Goal: Information Seeking & Learning: Check status

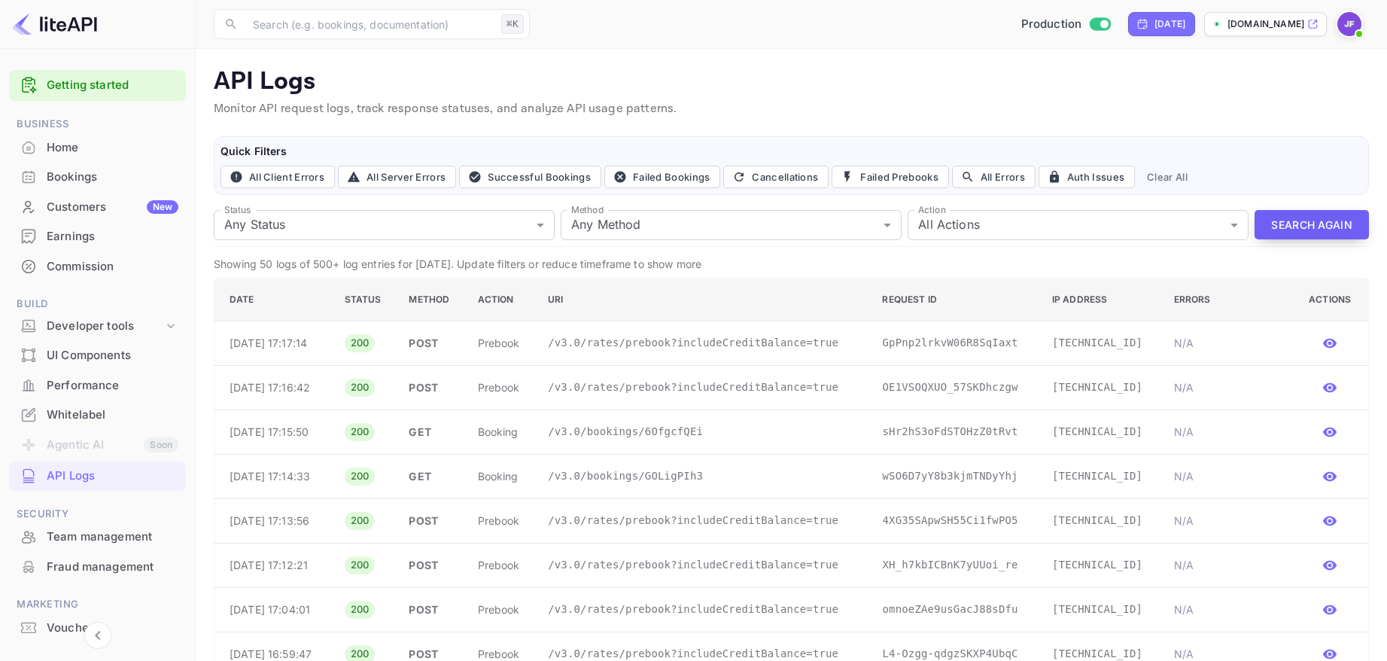
click at [1299, 221] on button "Search Again" at bounding box center [1311, 224] width 114 height 29
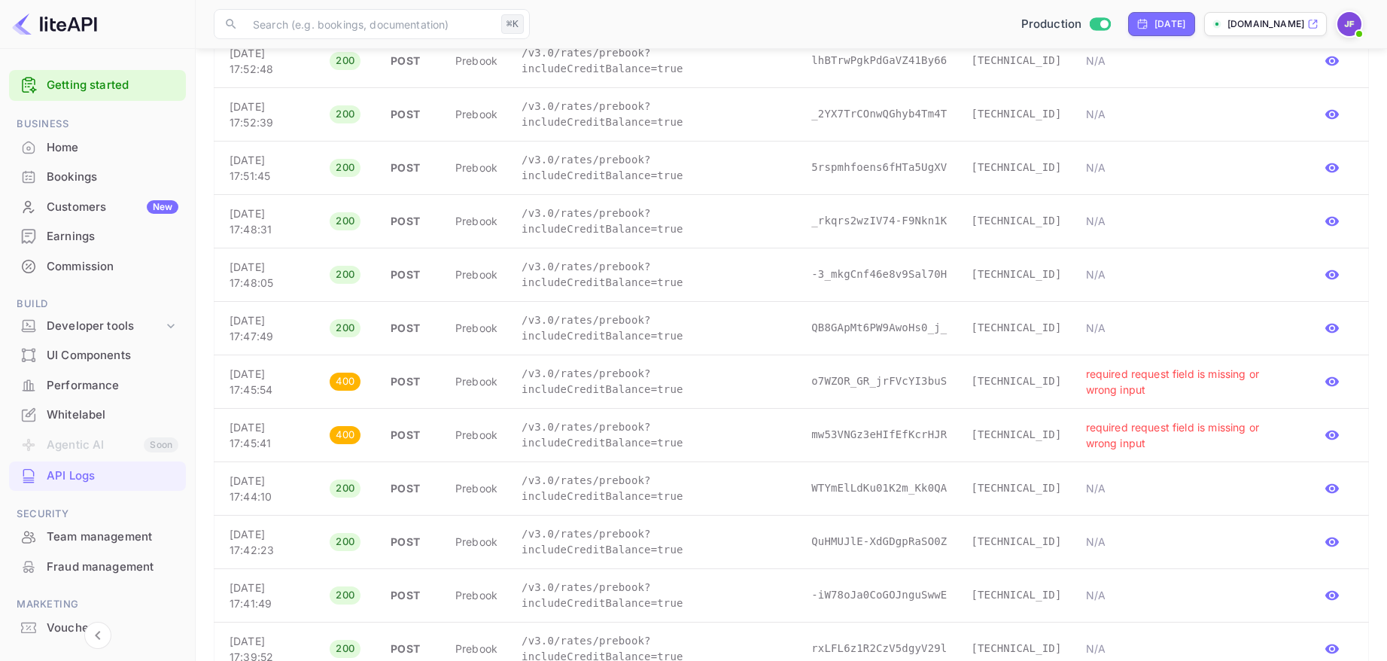
scroll to position [287, 0]
click at [638, 387] on p "/v3.0/rates/prebook?includeCreditBalance=true" at bounding box center [655, 381] width 266 height 32
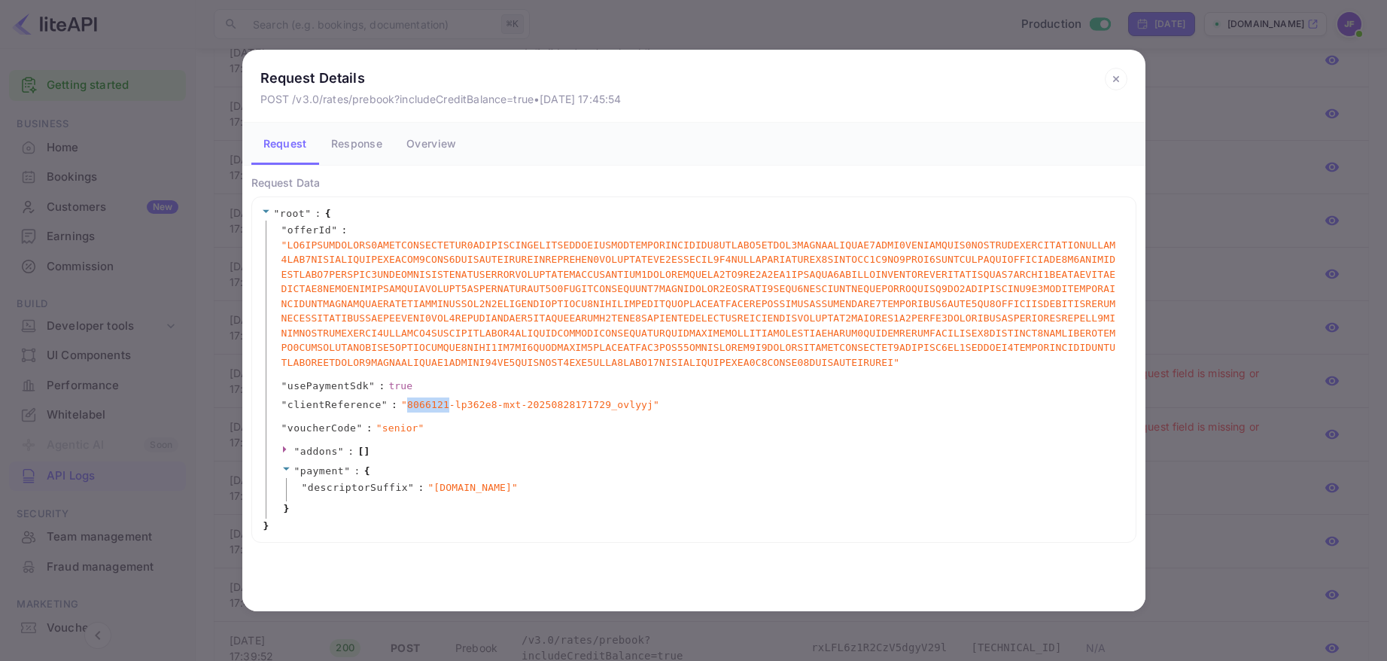
drag, startPoint x: 408, startPoint y: 404, endPoint x: 448, endPoint y: 404, distance: 39.9
click at [448, 404] on span "" 8066121-lp362e8-mxt-20250828171729_ovlyyj "" at bounding box center [530, 404] width 258 height 15
copy span "8066121"
click at [1113, 86] on icon at bounding box center [1116, 79] width 23 height 23
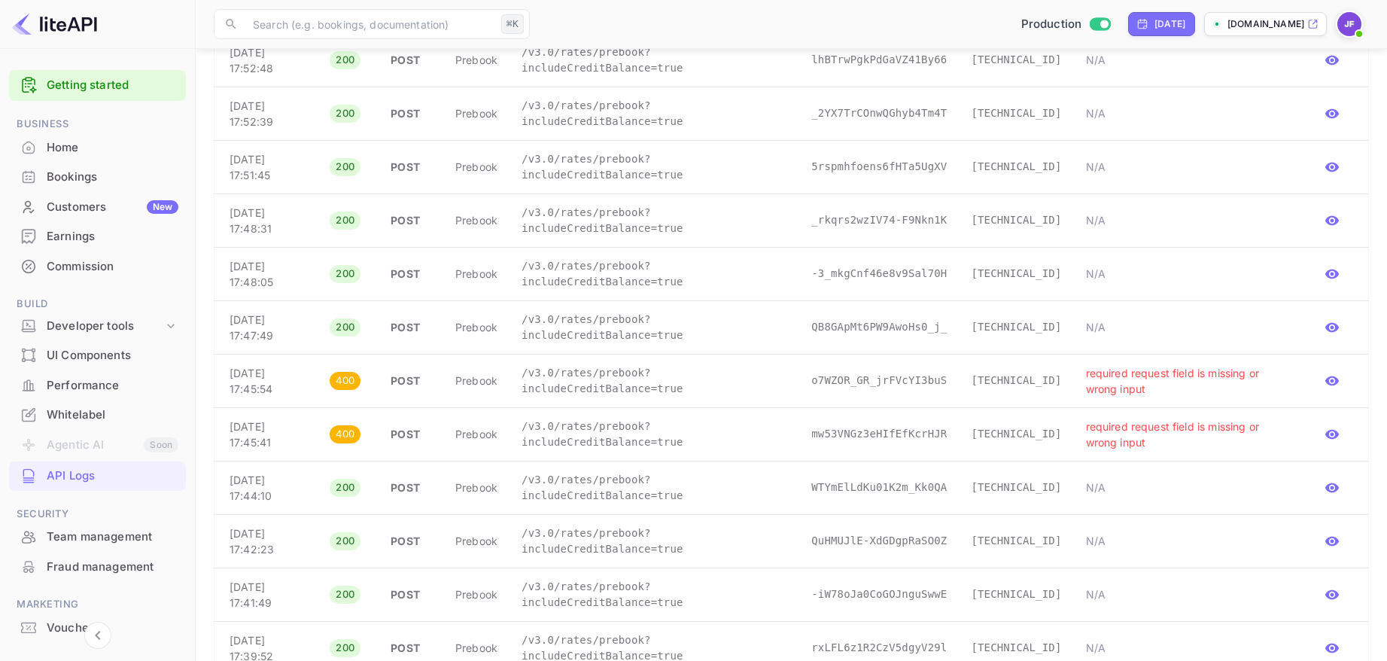
click at [1115, 80] on icon at bounding box center [1115, 78] width 5 height 5
click at [665, 445] on p "/v3.0/rates/prebook?includeCreditBalance=true" at bounding box center [655, 434] width 266 height 32
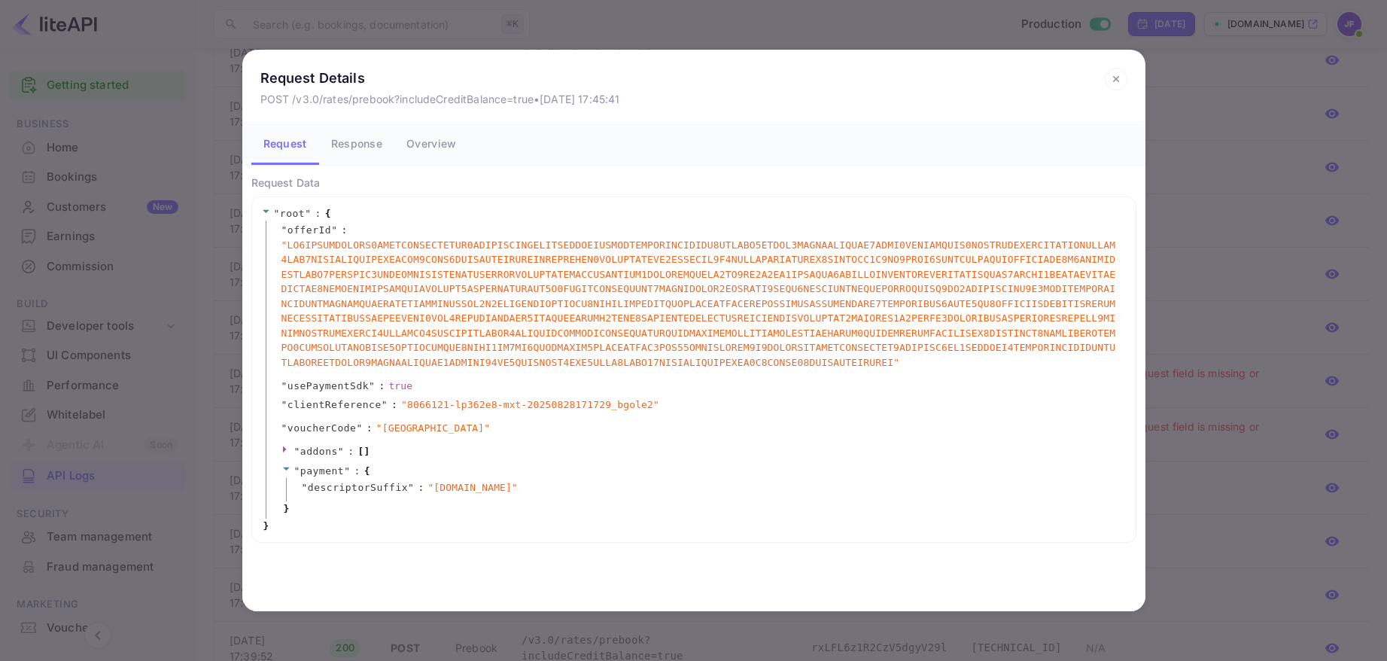
click at [368, 151] on button "Response" at bounding box center [356, 144] width 75 height 42
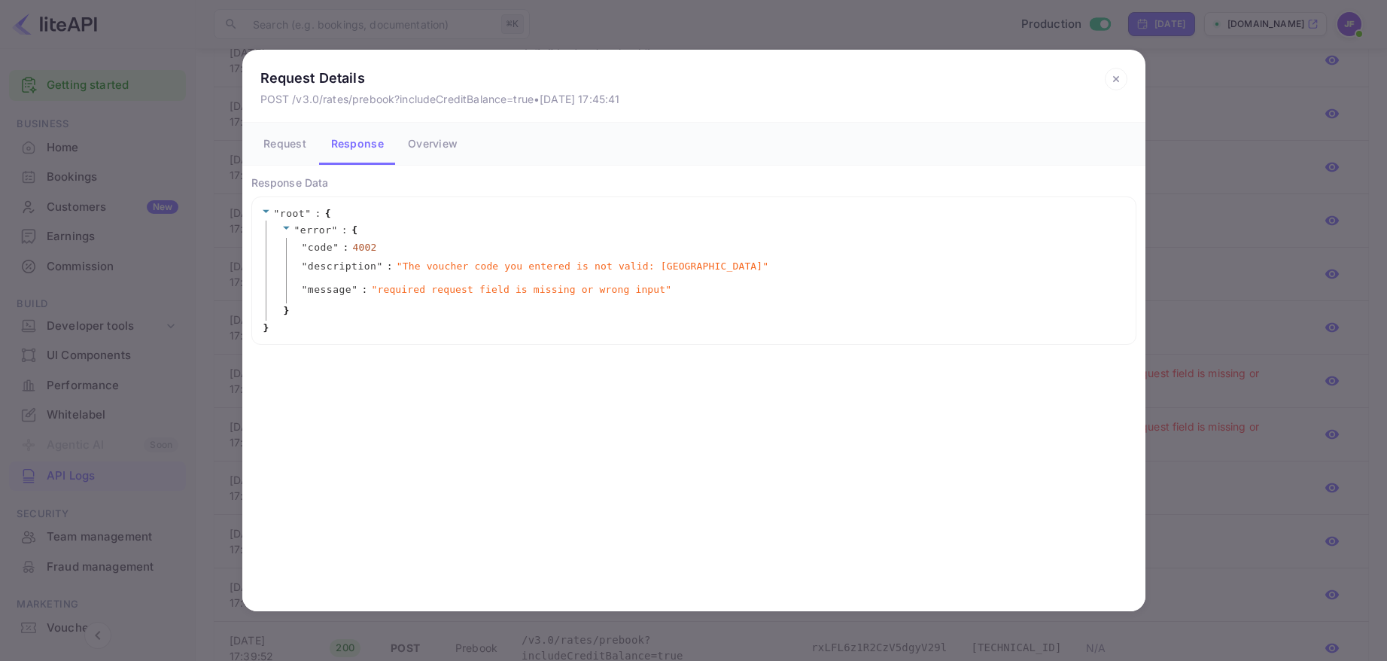
click at [1111, 81] on icon at bounding box center [1116, 79] width 23 height 23
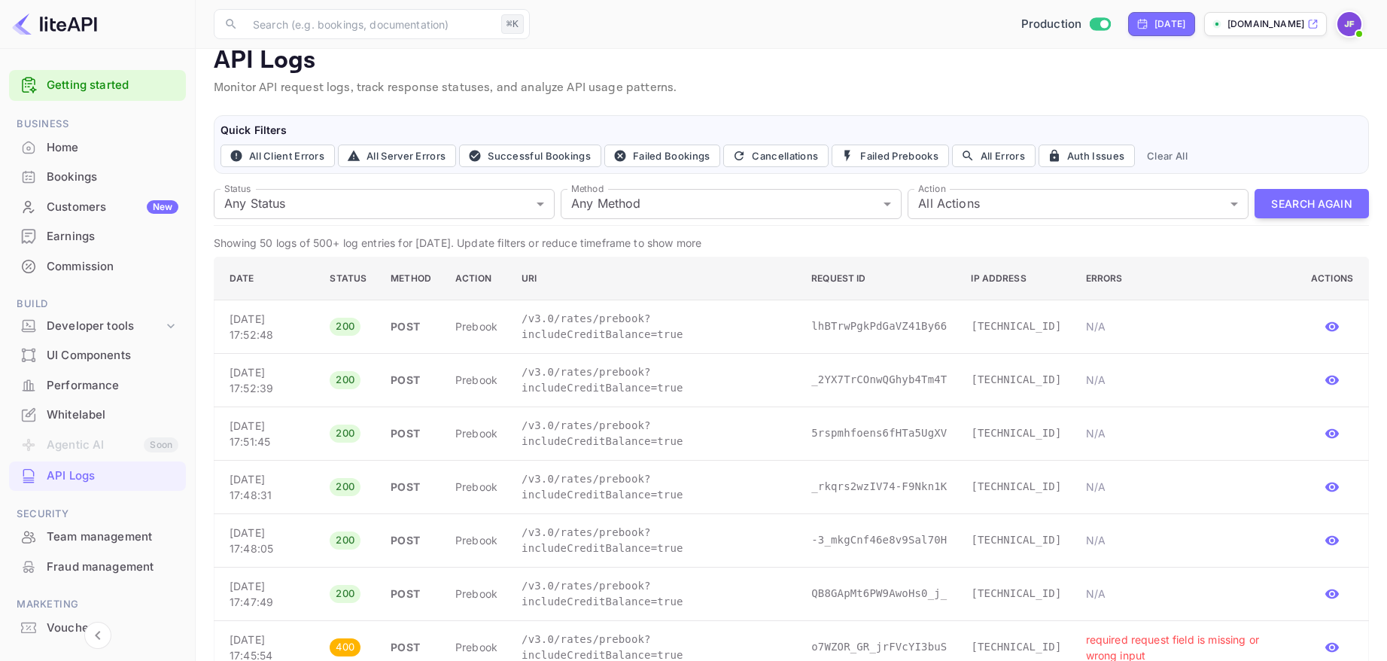
scroll to position [0, 0]
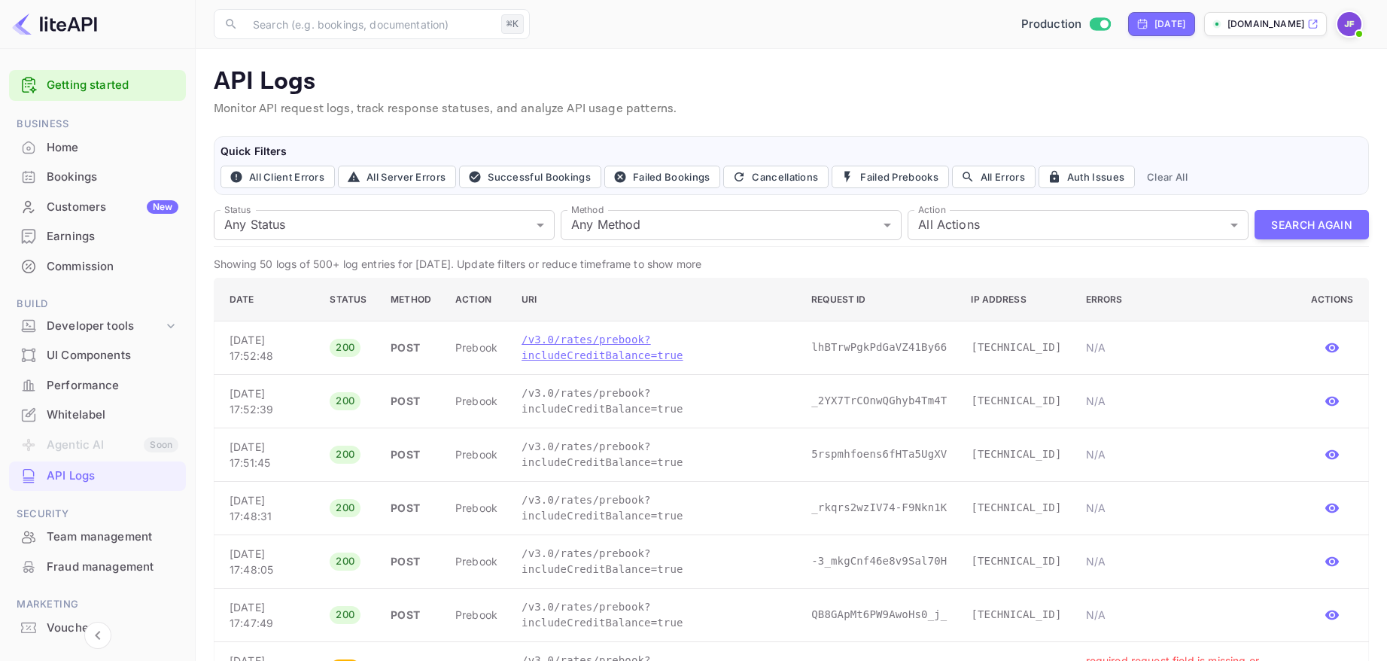
click at [658, 360] on p "/v3.0/rates/prebook?includeCreditBalance=true" at bounding box center [655, 348] width 266 height 32
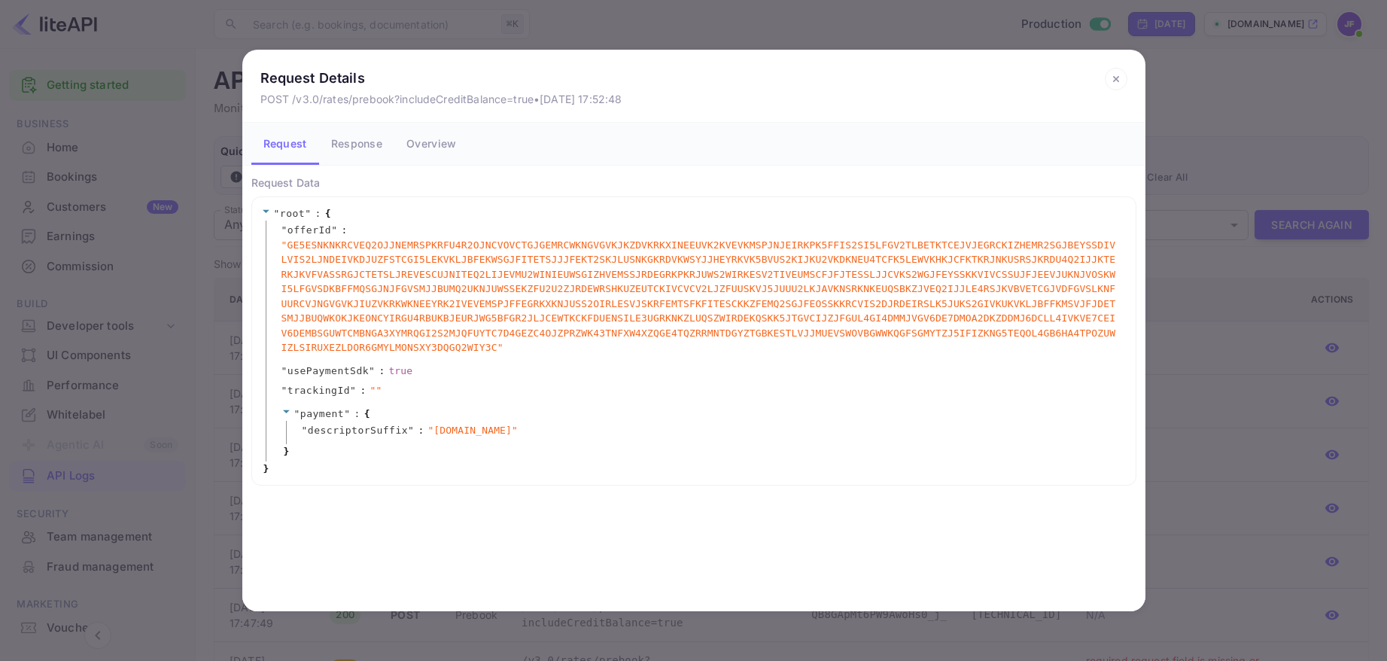
click at [341, 147] on button "Response" at bounding box center [356, 144] width 75 height 42
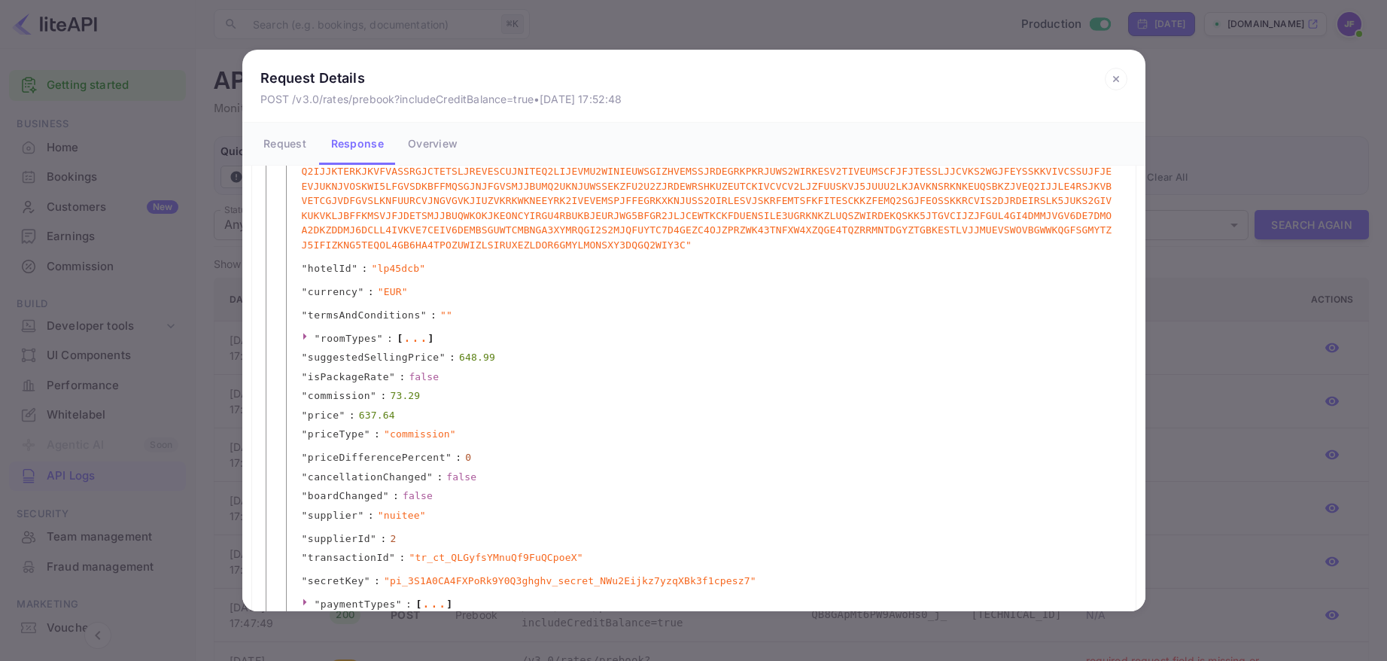
scroll to position [213, 0]
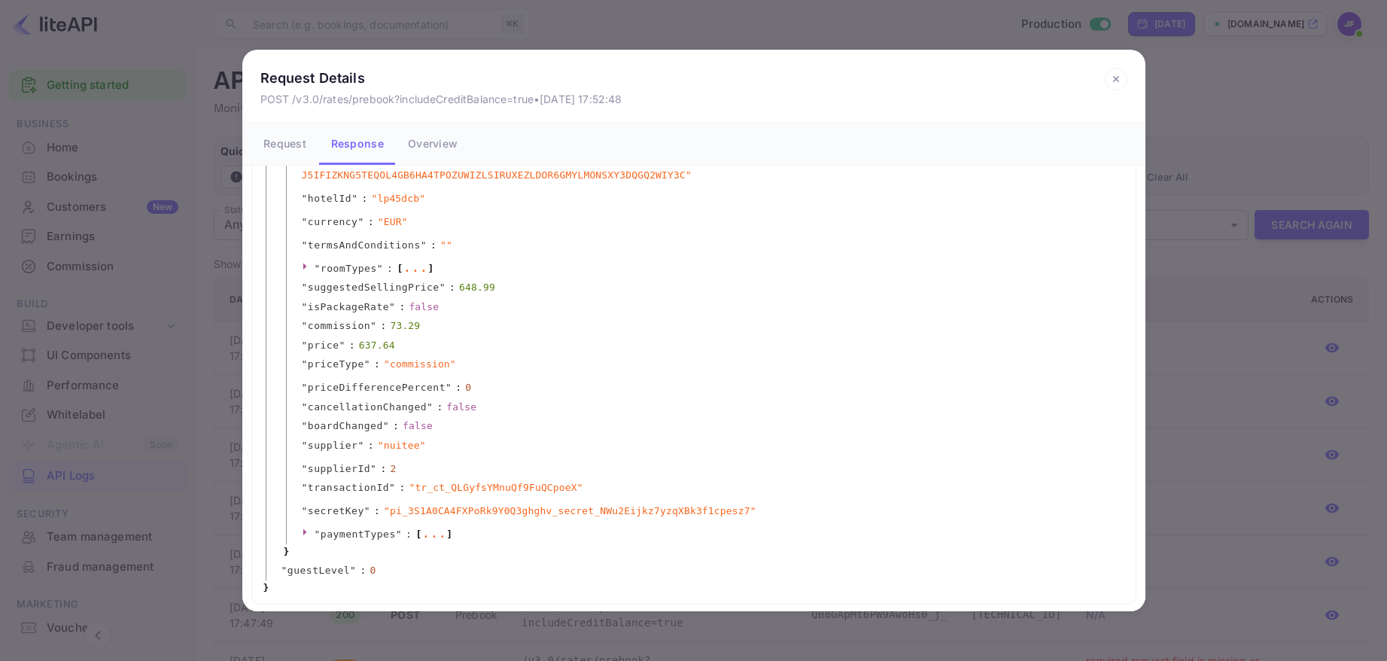
click at [1115, 81] on icon at bounding box center [1115, 78] width 5 height 5
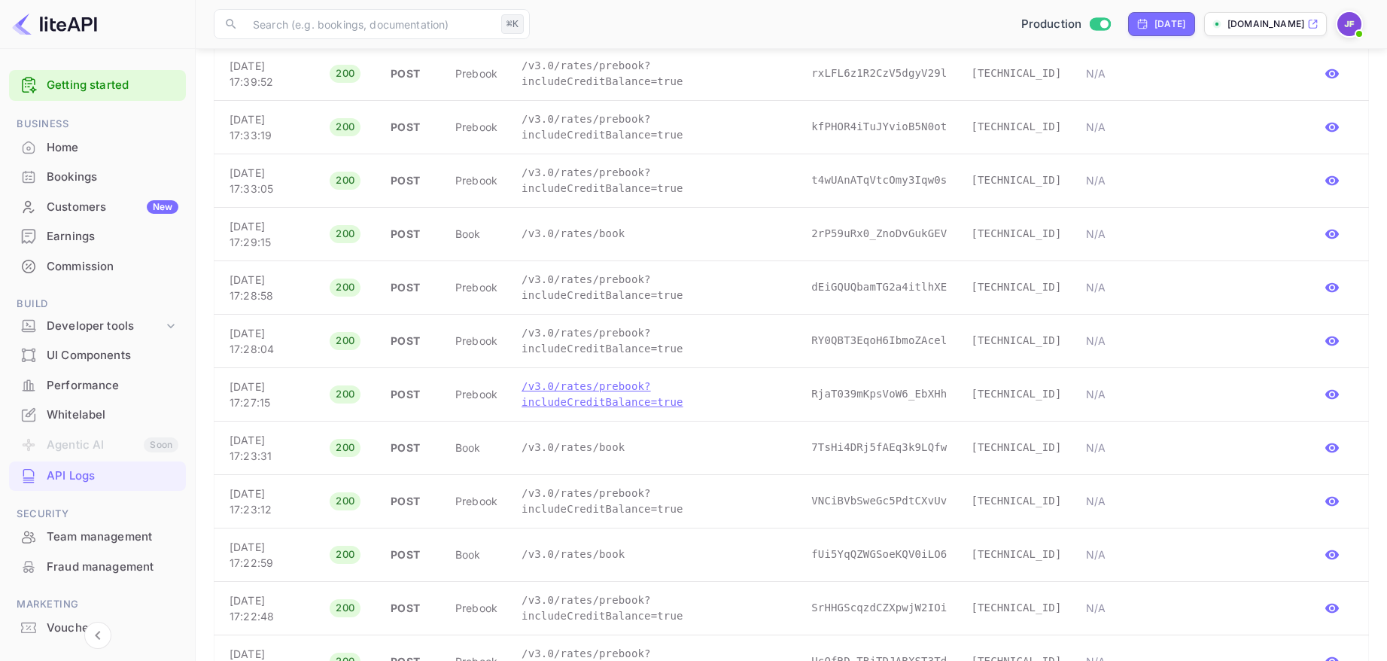
scroll to position [858, 0]
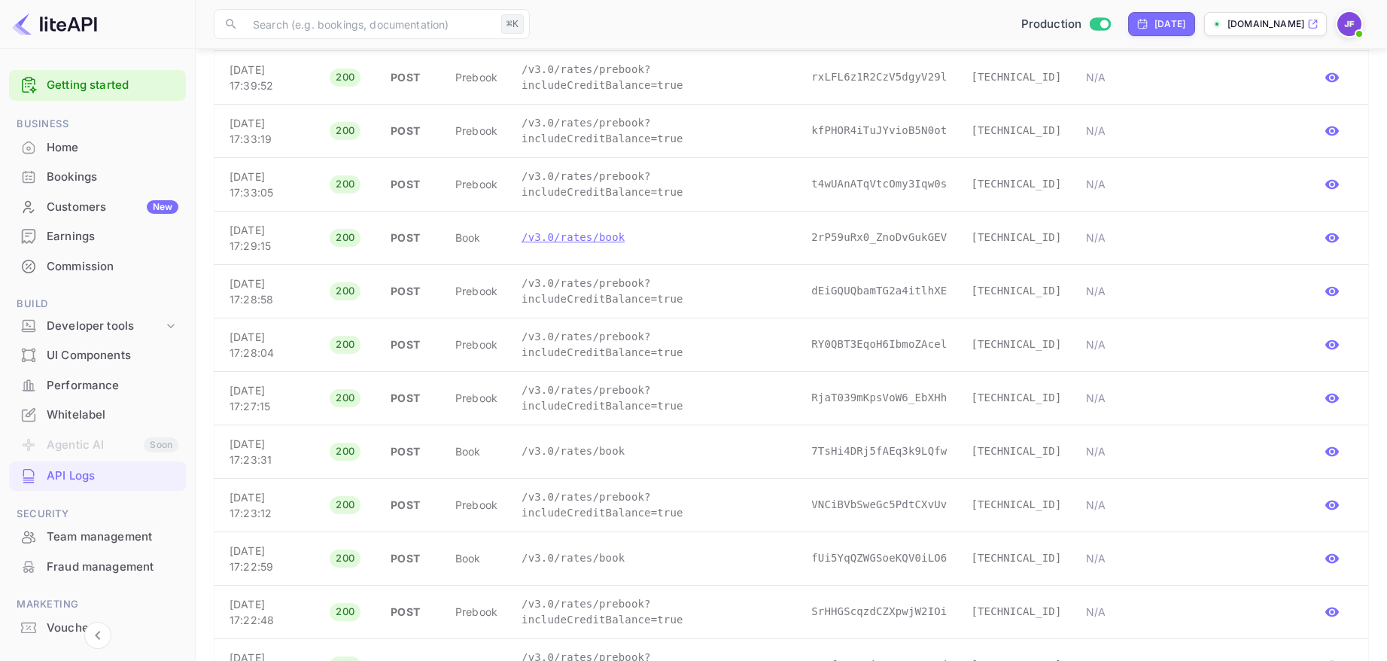
click at [613, 241] on p "/v3.0/rates/book" at bounding box center [655, 238] width 266 height 16
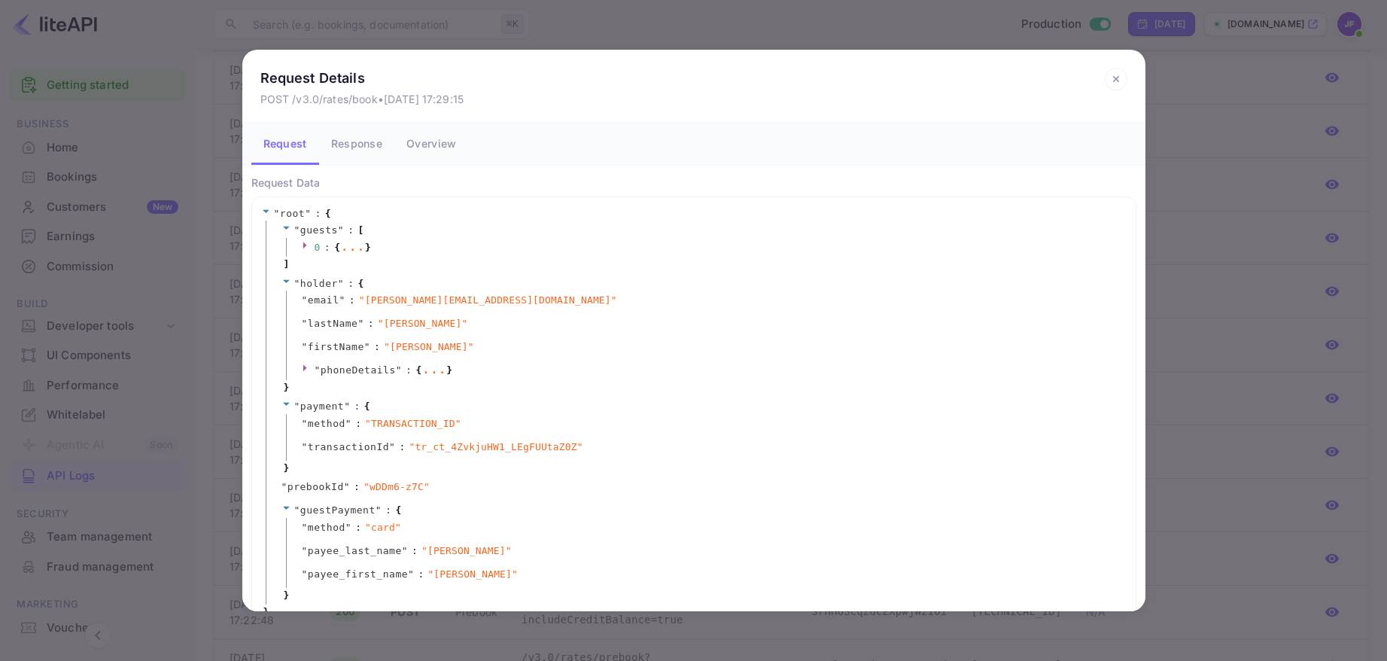
scroll to position [25, 0]
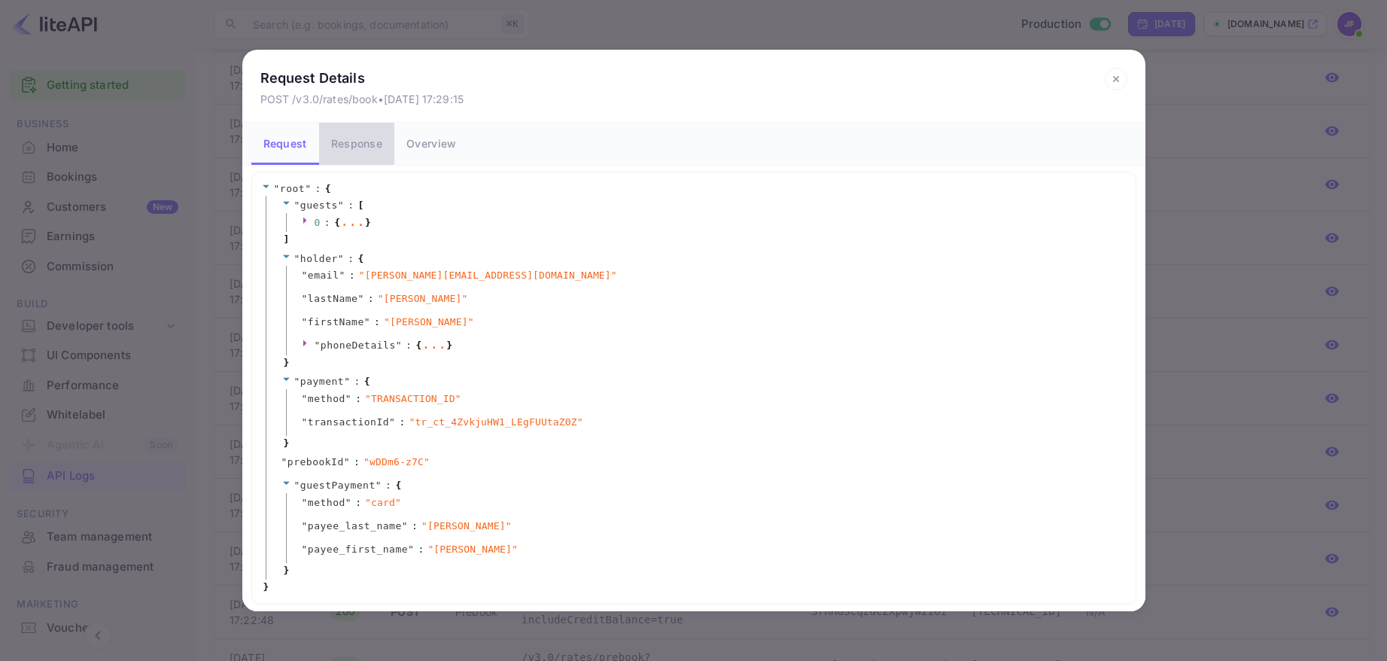
click at [361, 147] on button "Response" at bounding box center [356, 144] width 75 height 42
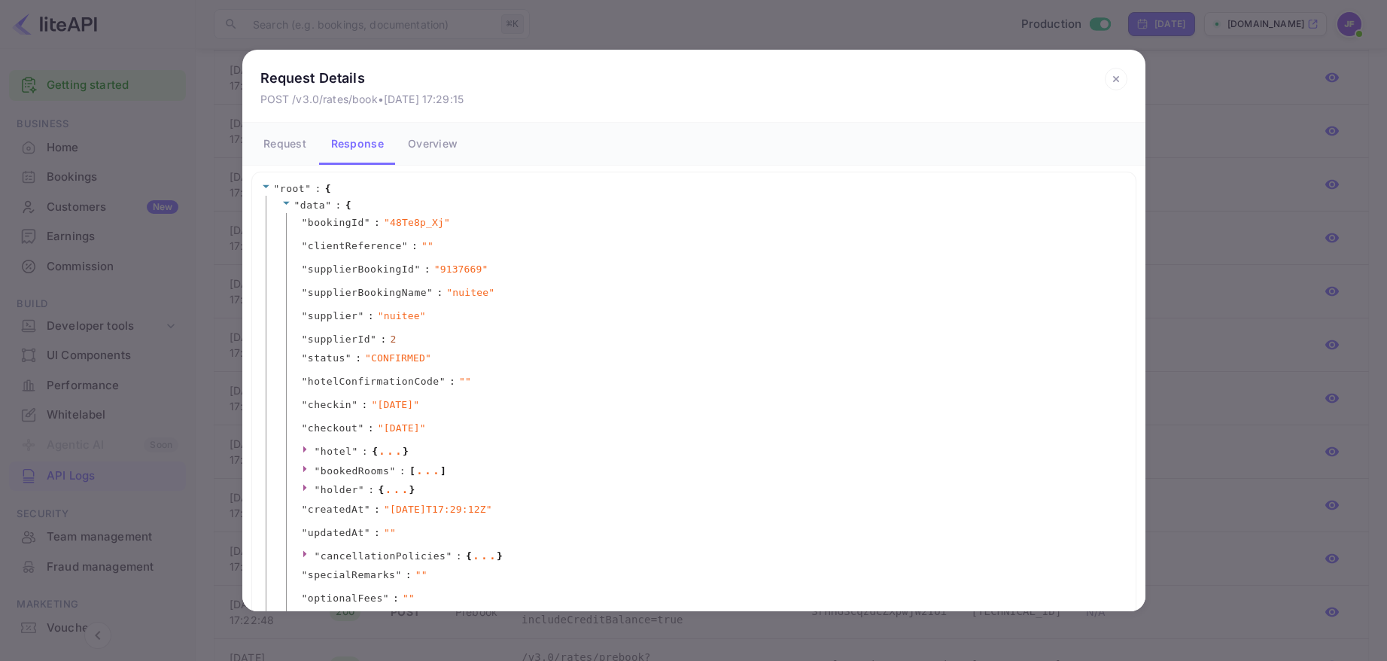
click at [304, 148] on button "Request" at bounding box center [285, 144] width 68 height 42
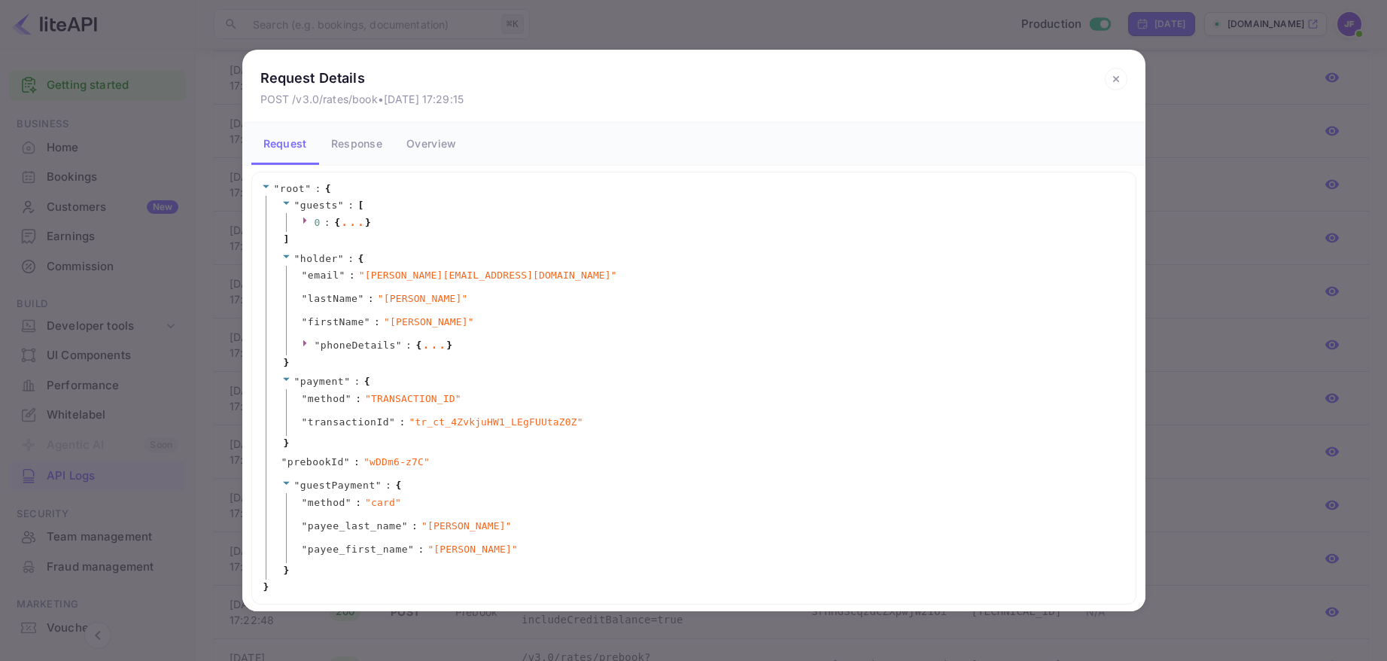
scroll to position [0, 0]
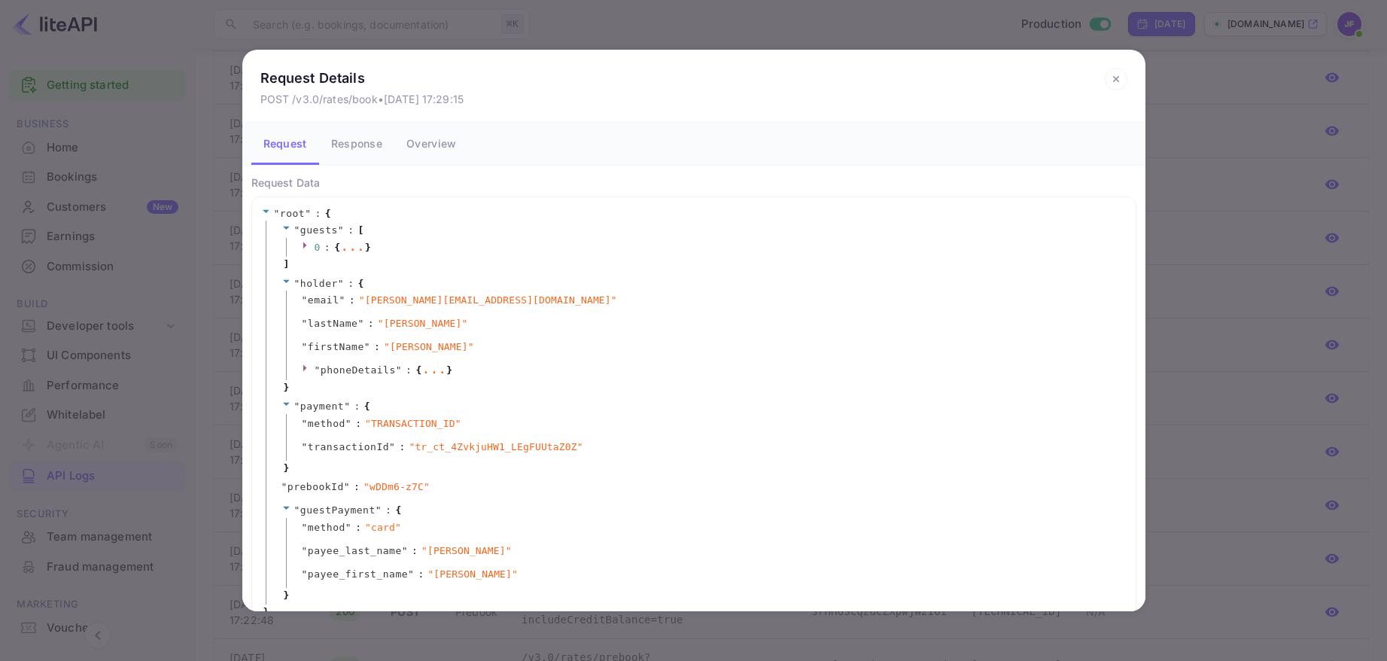
click at [368, 144] on button "Response" at bounding box center [356, 144] width 75 height 42
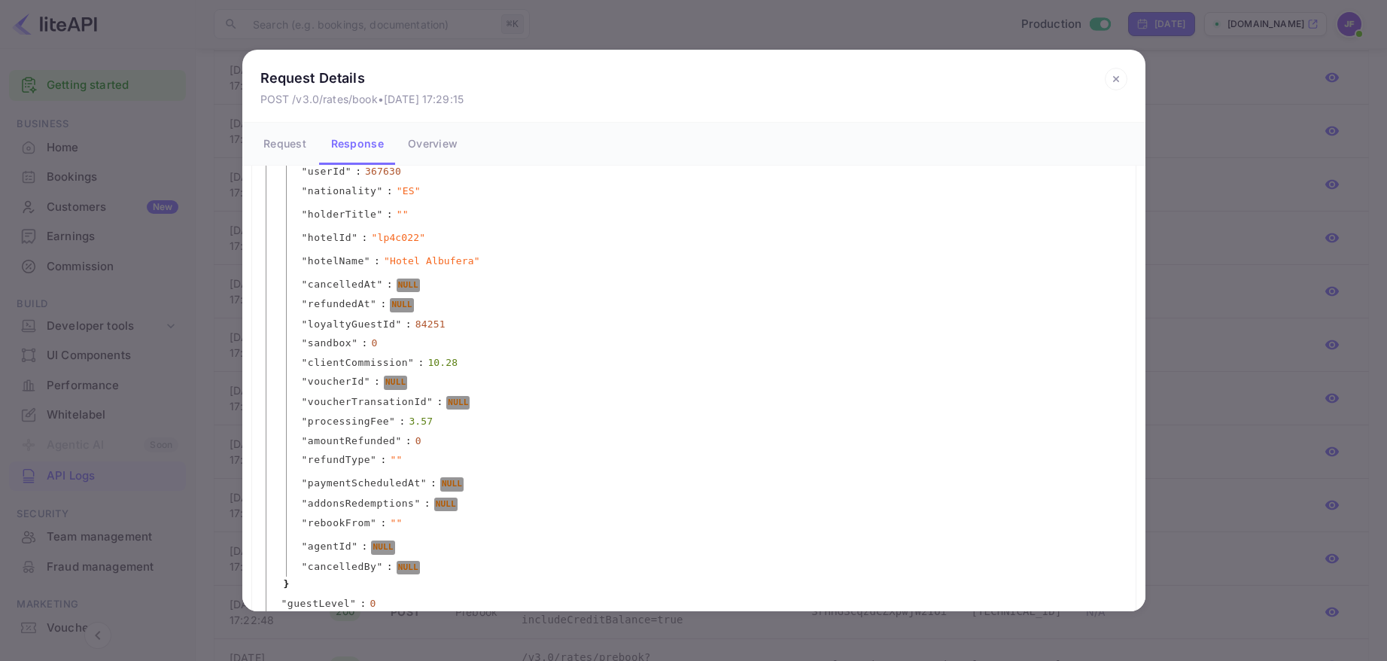
scroll to position [1096, 0]
click at [421, 148] on button "Overview" at bounding box center [433, 144] width 74 height 42
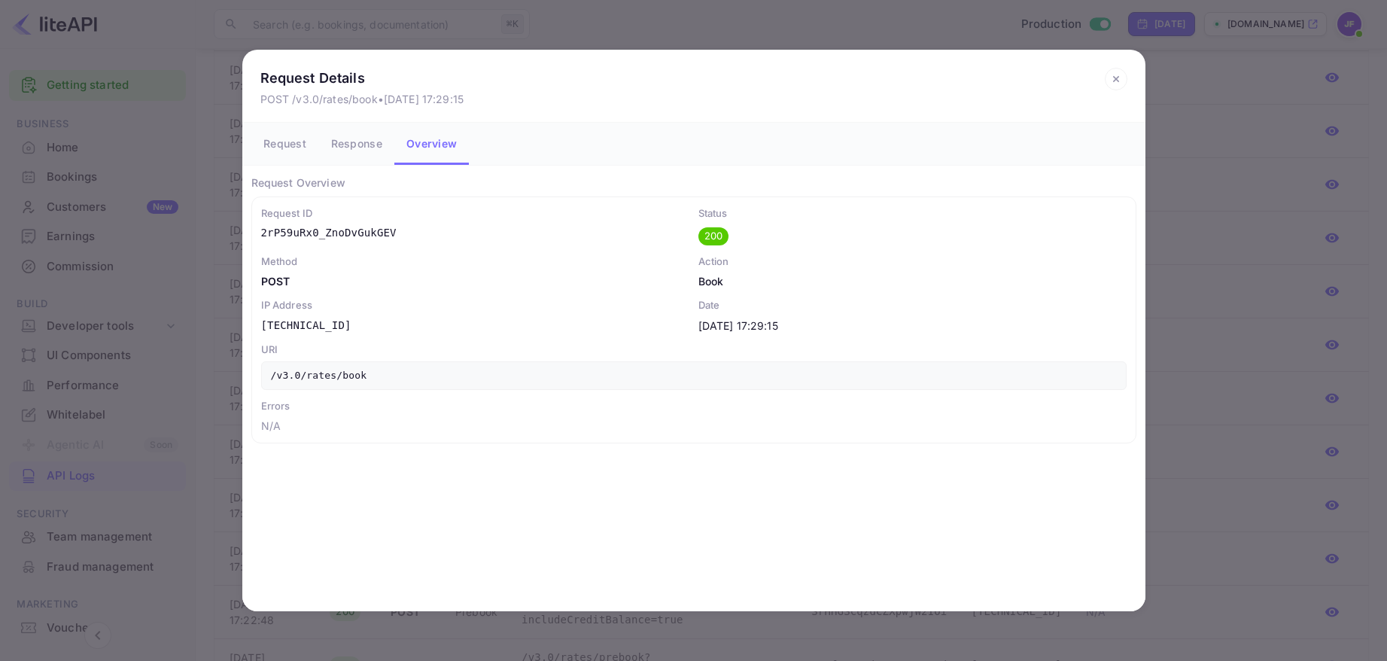
scroll to position [0, 0]
click at [1115, 80] on icon at bounding box center [1115, 78] width 5 height 5
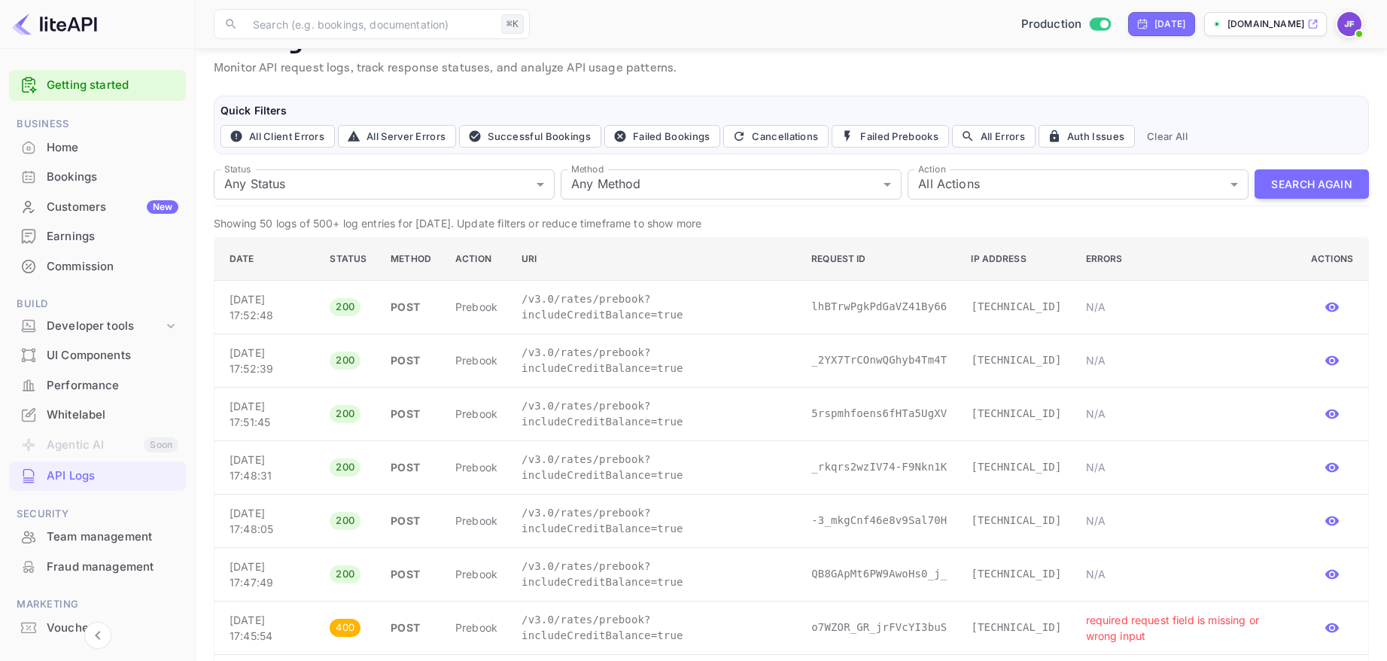
scroll to position [38, 0]
click at [1293, 187] on button "Search Again" at bounding box center [1311, 186] width 114 height 29
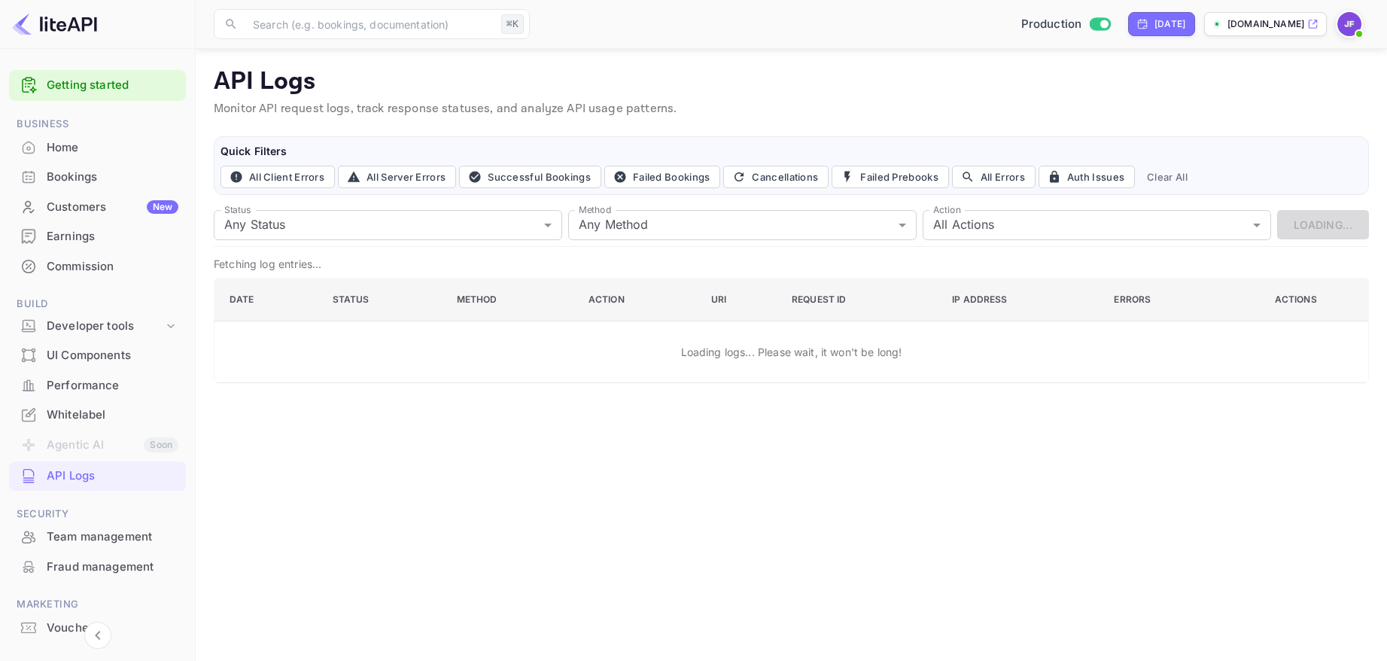
scroll to position [0, 0]
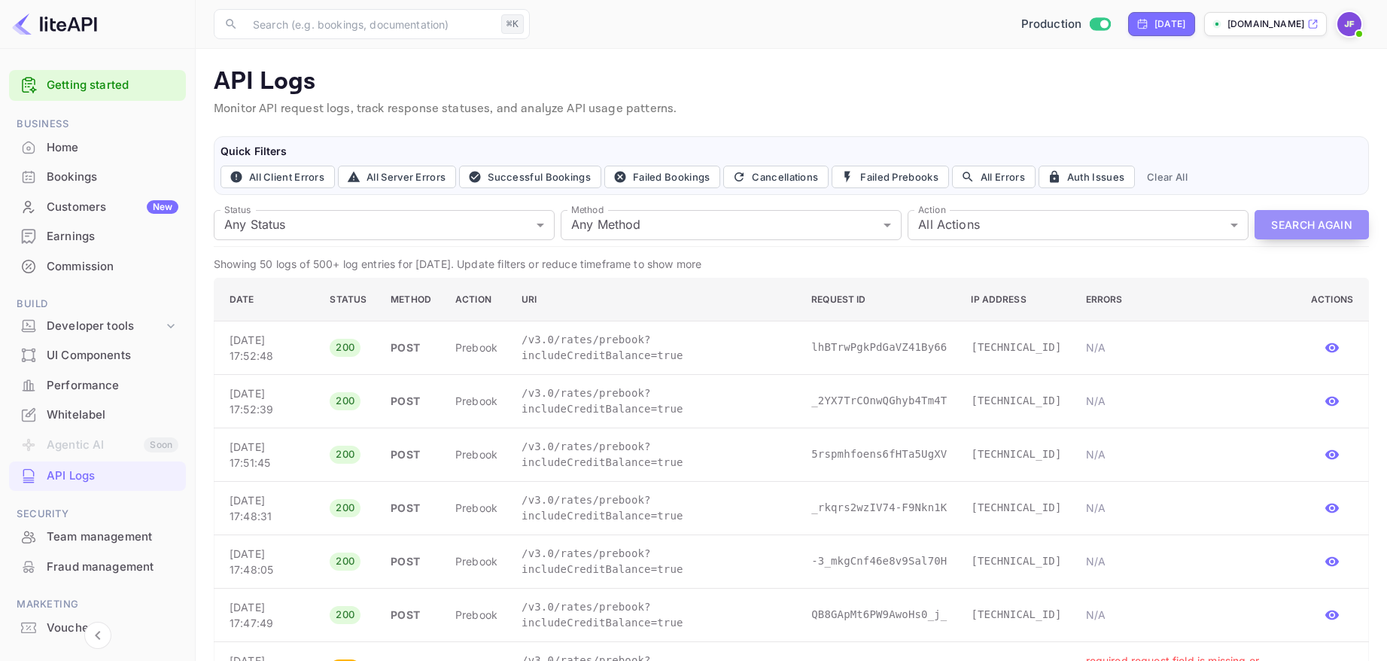
click at [1312, 221] on button "Search Again" at bounding box center [1311, 224] width 114 height 29
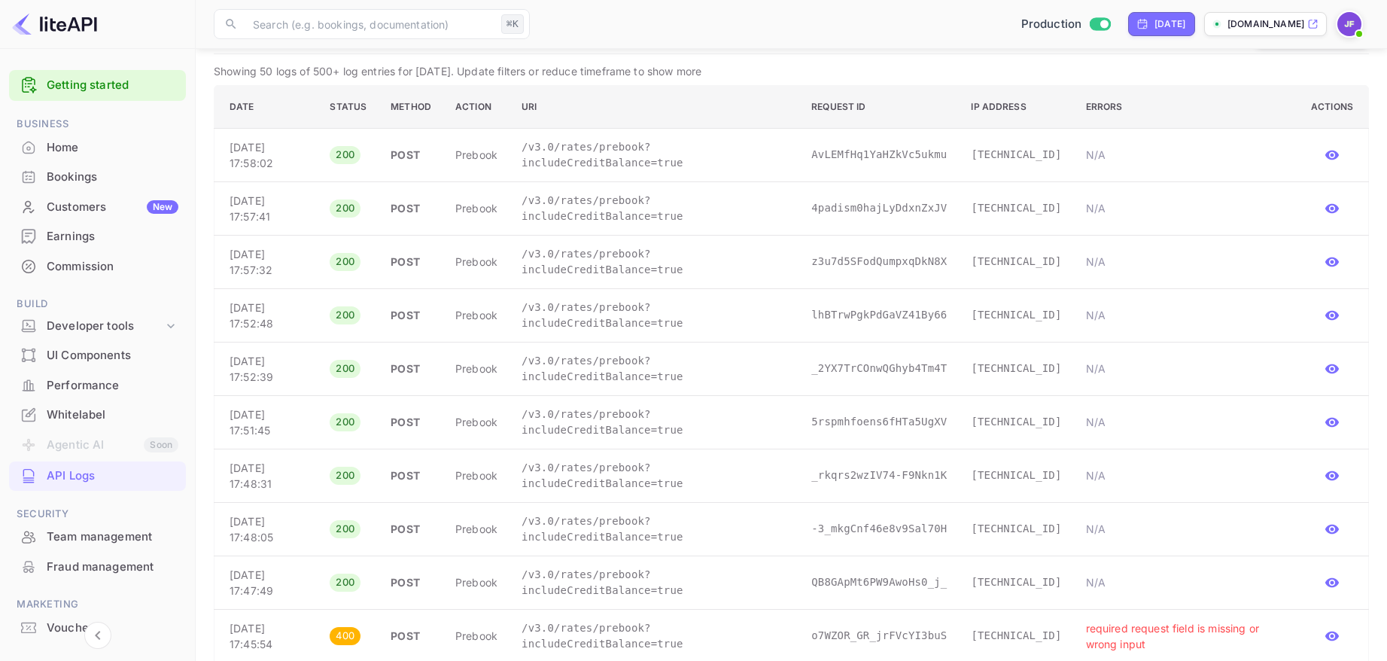
scroll to position [201, 0]
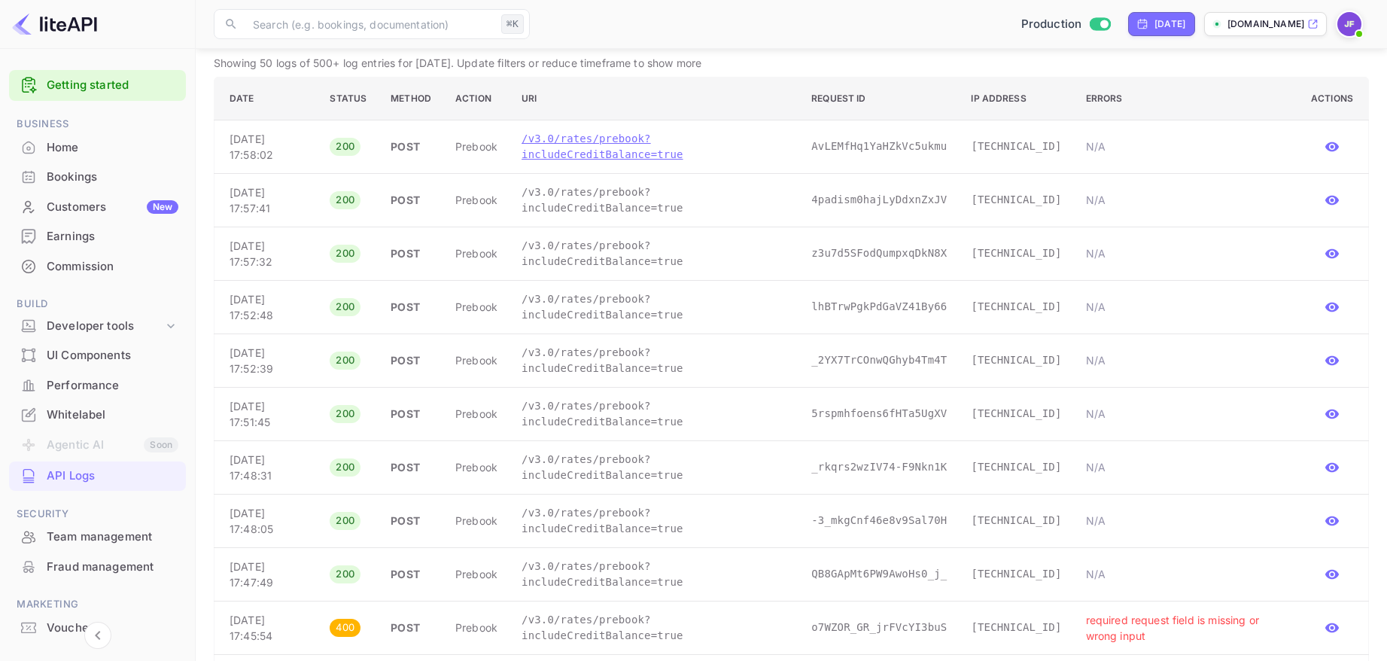
click at [573, 154] on p "/v3.0/rates/prebook?includeCreditBalance=true" at bounding box center [655, 147] width 266 height 32
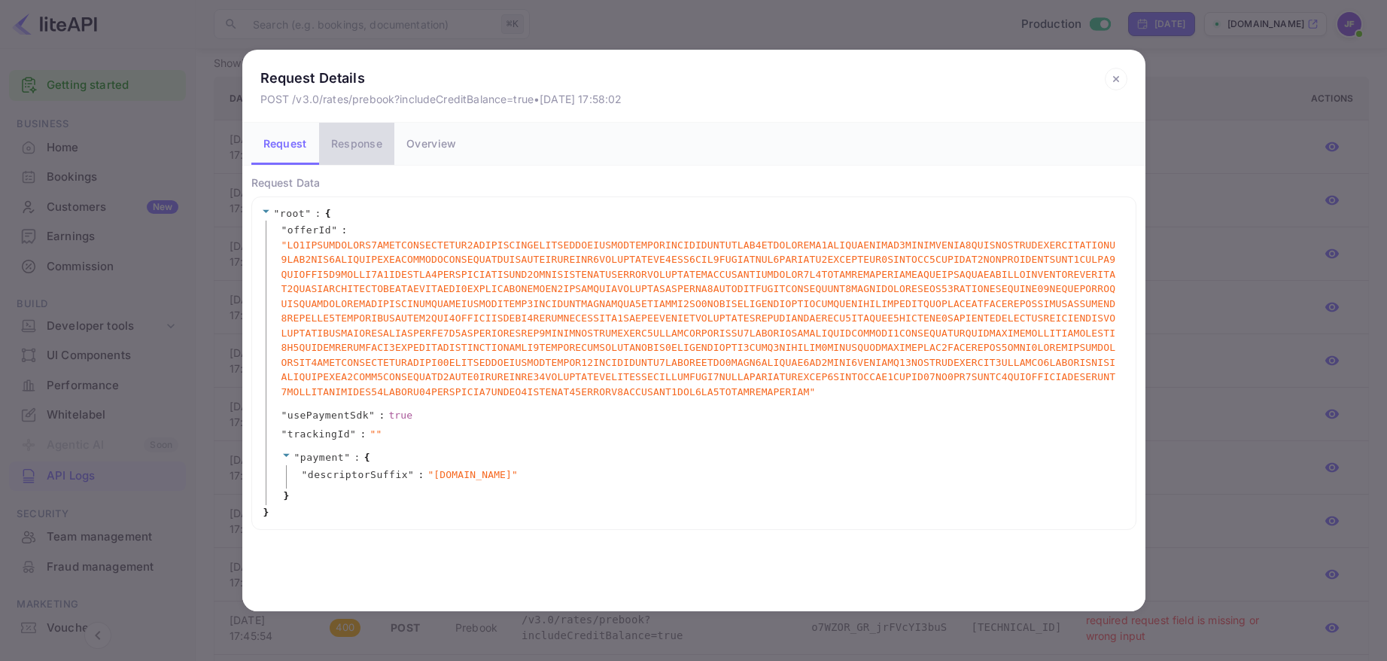
click at [346, 147] on button "Response" at bounding box center [356, 144] width 75 height 42
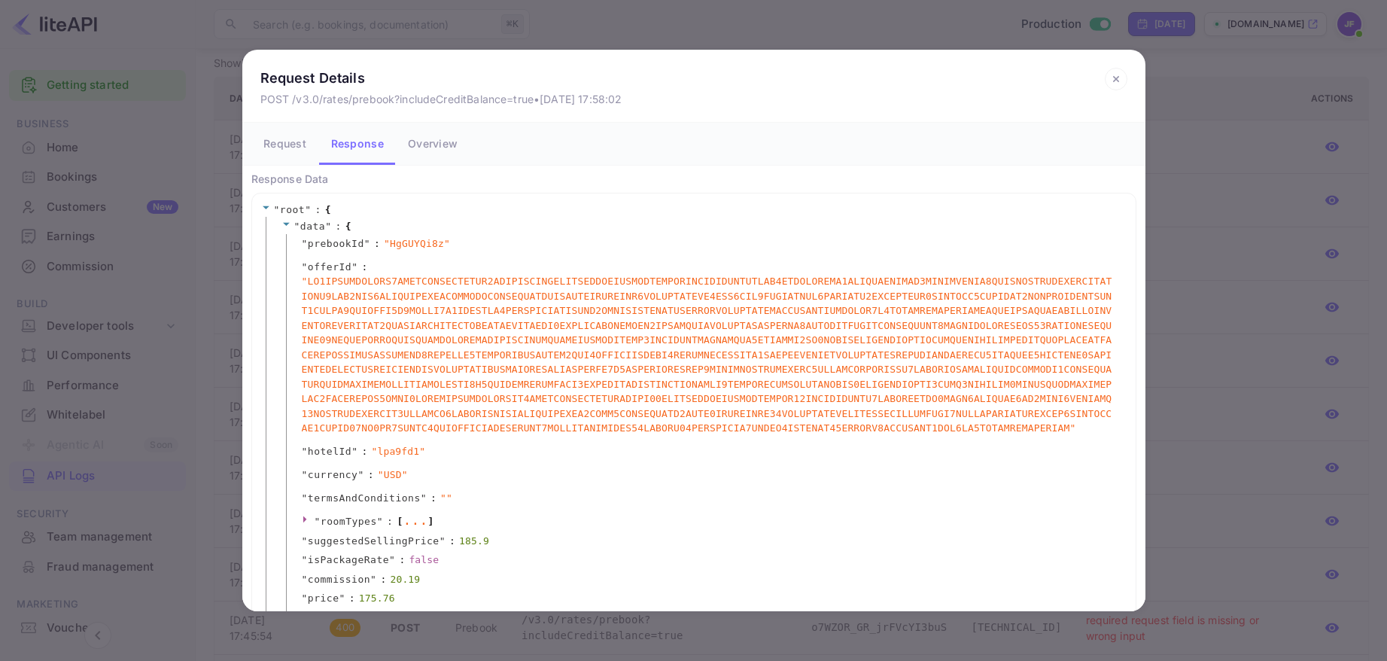
scroll to position [0, 0]
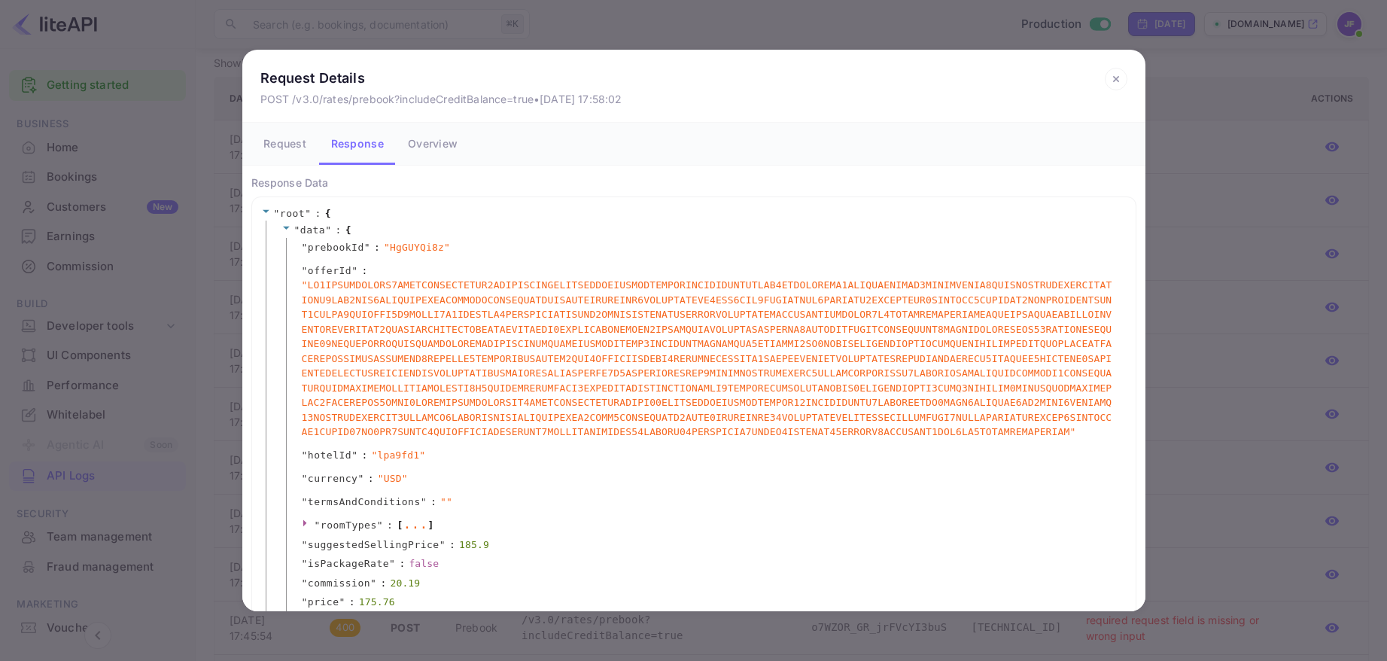
click at [301, 156] on button "Request" at bounding box center [285, 144] width 68 height 42
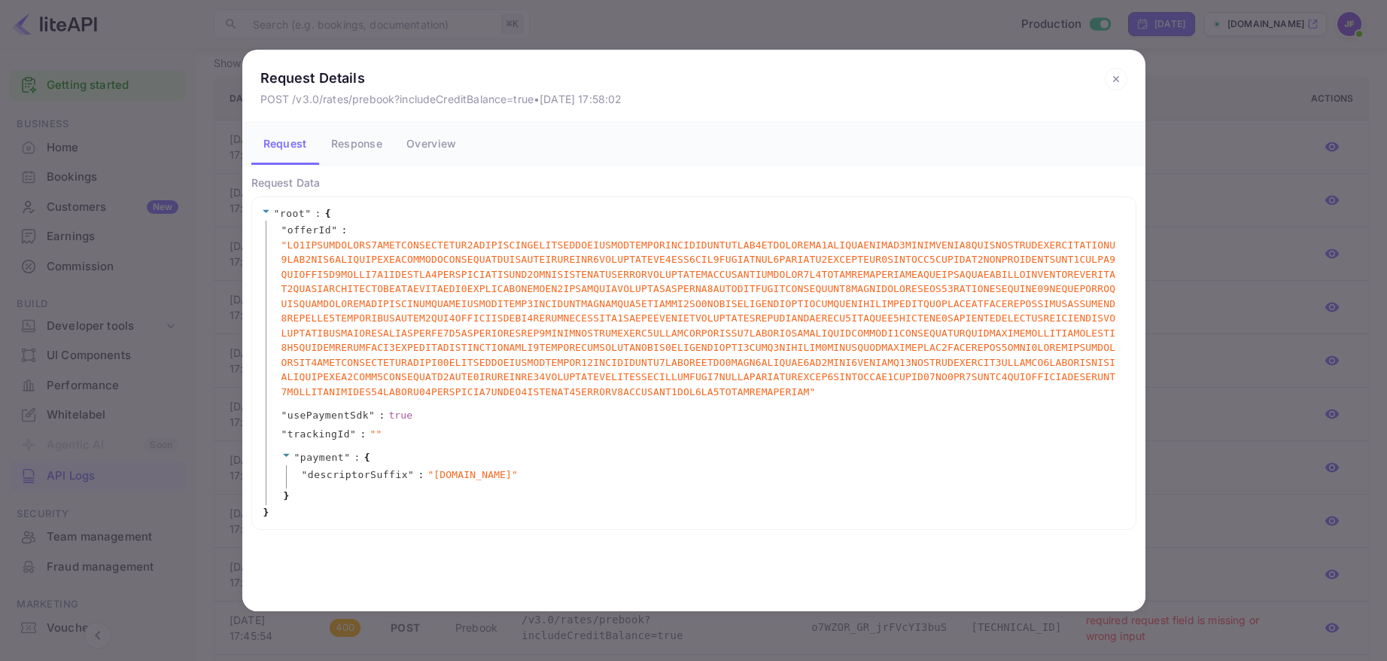
click at [298, 149] on button "Request" at bounding box center [285, 144] width 68 height 42
drag, startPoint x: 1120, startPoint y: 75, endPoint x: 1106, endPoint y: 80, distance: 14.3
click at [1120, 75] on icon at bounding box center [1116, 79] width 23 height 23
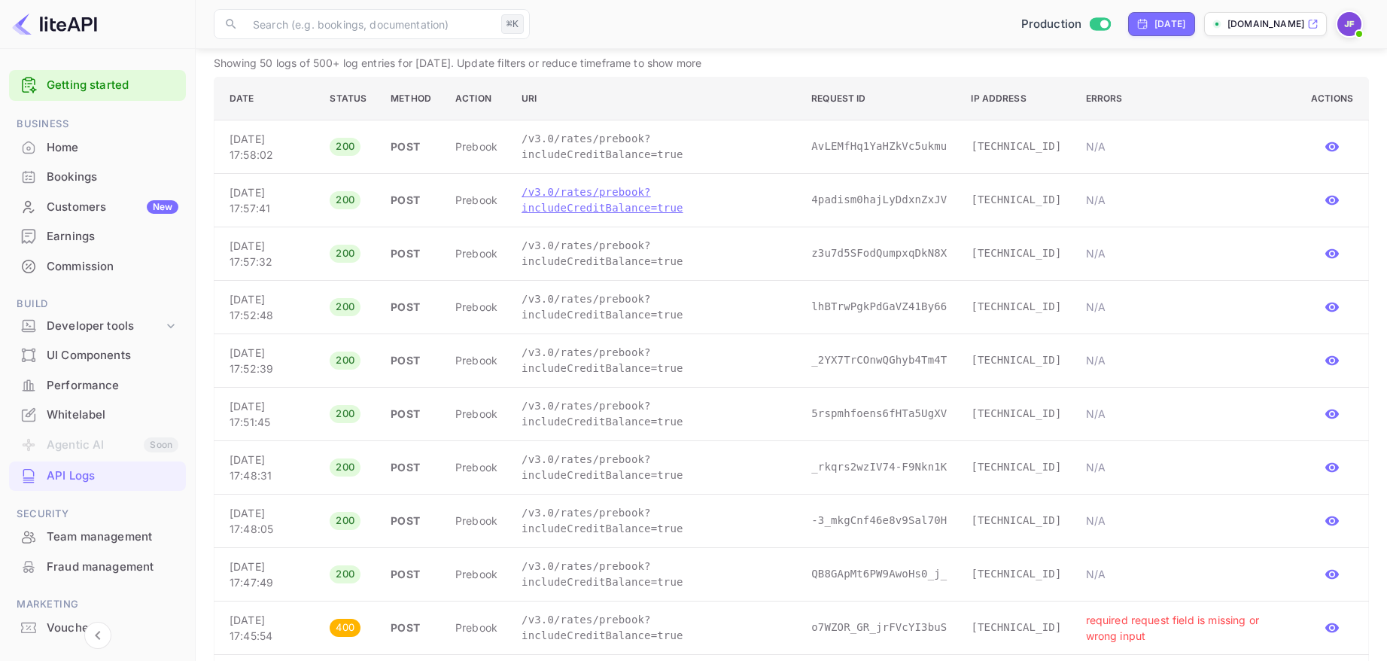
click at [604, 209] on p "/v3.0/rates/prebook?includeCreditBalance=true" at bounding box center [655, 200] width 266 height 32
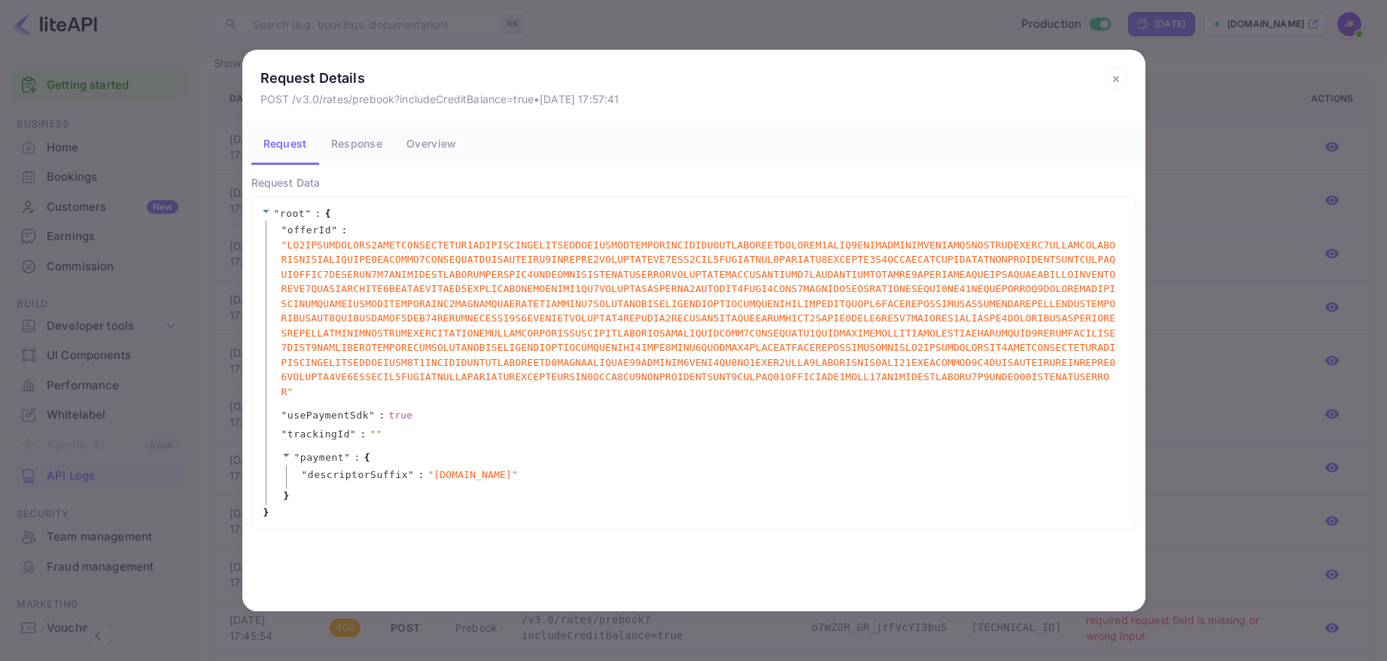
click at [357, 143] on button "Response" at bounding box center [356, 144] width 75 height 42
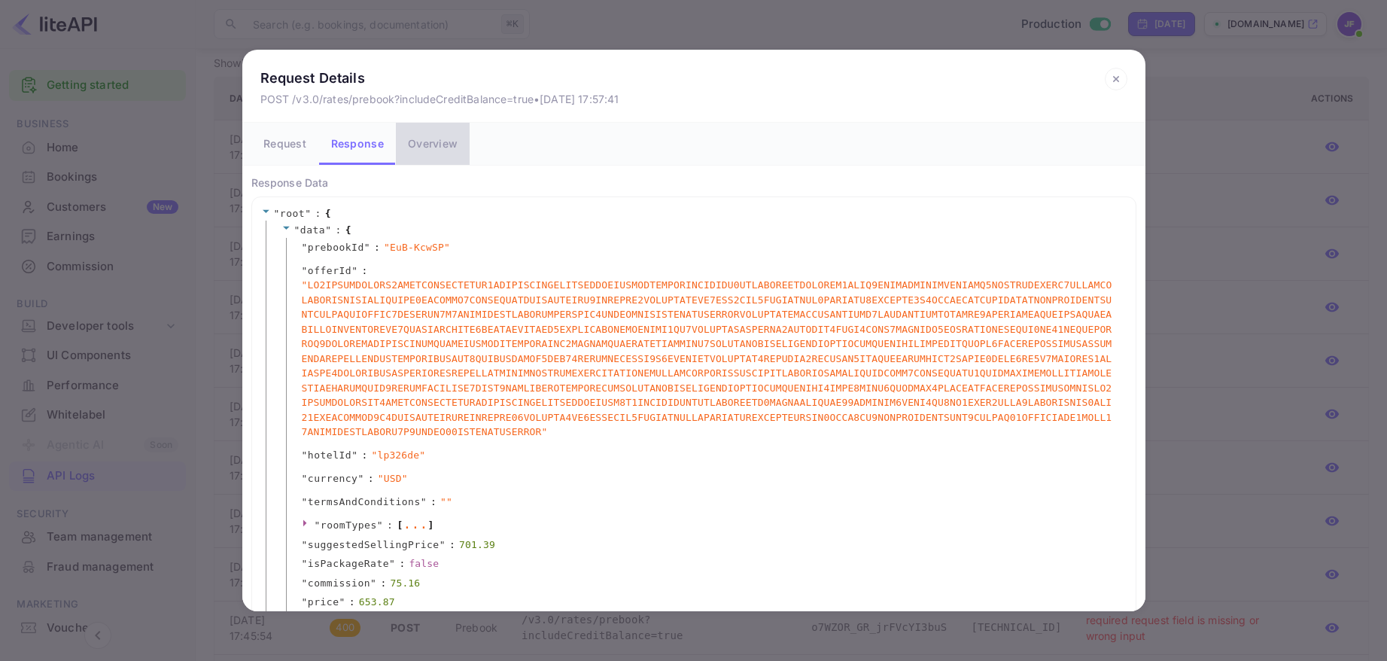
click at [439, 144] on button "Overview" at bounding box center [433, 144] width 74 height 42
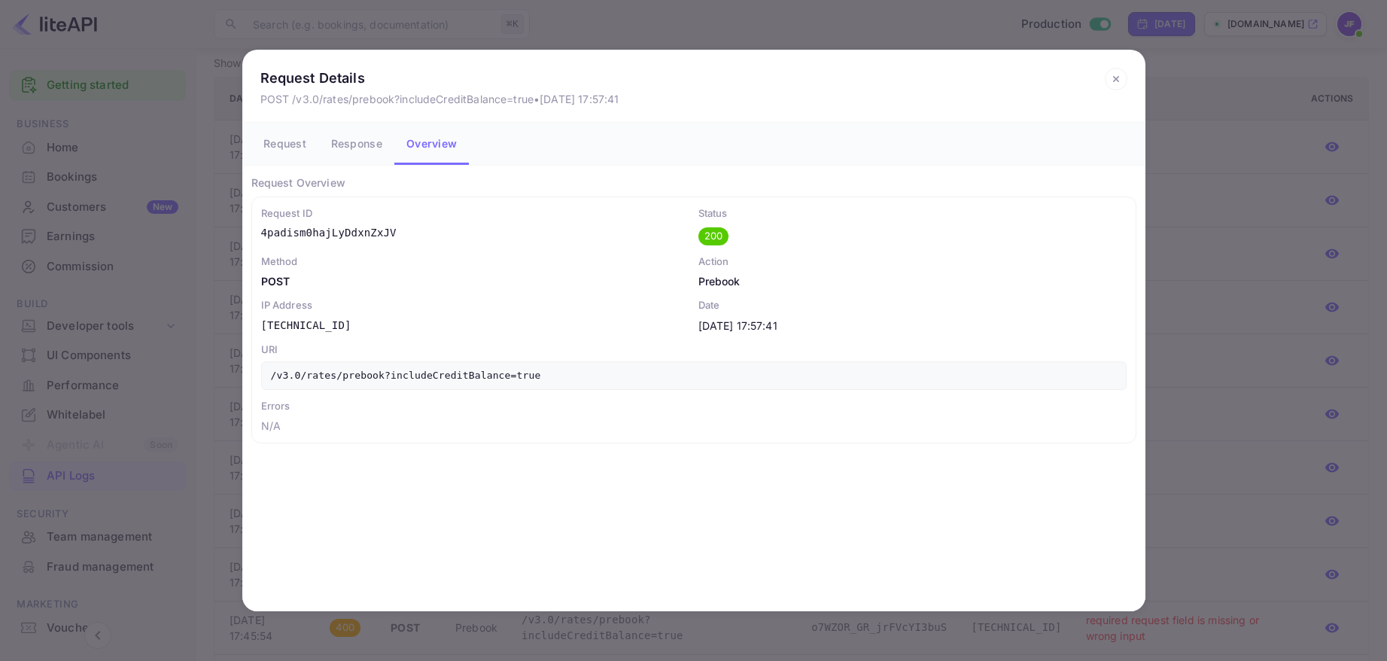
click at [1121, 74] on icon at bounding box center [1116, 79] width 23 height 23
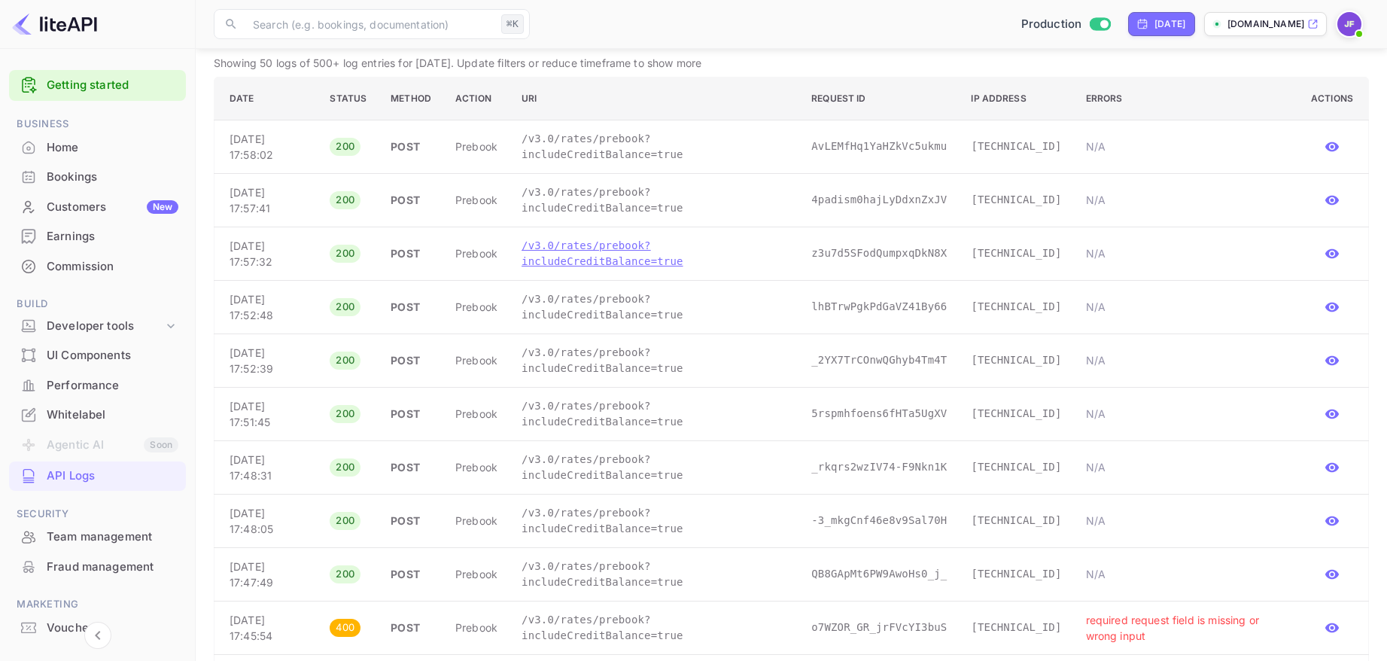
click at [595, 266] on p "/v3.0/rates/prebook?includeCreditBalance=true" at bounding box center [655, 254] width 266 height 32
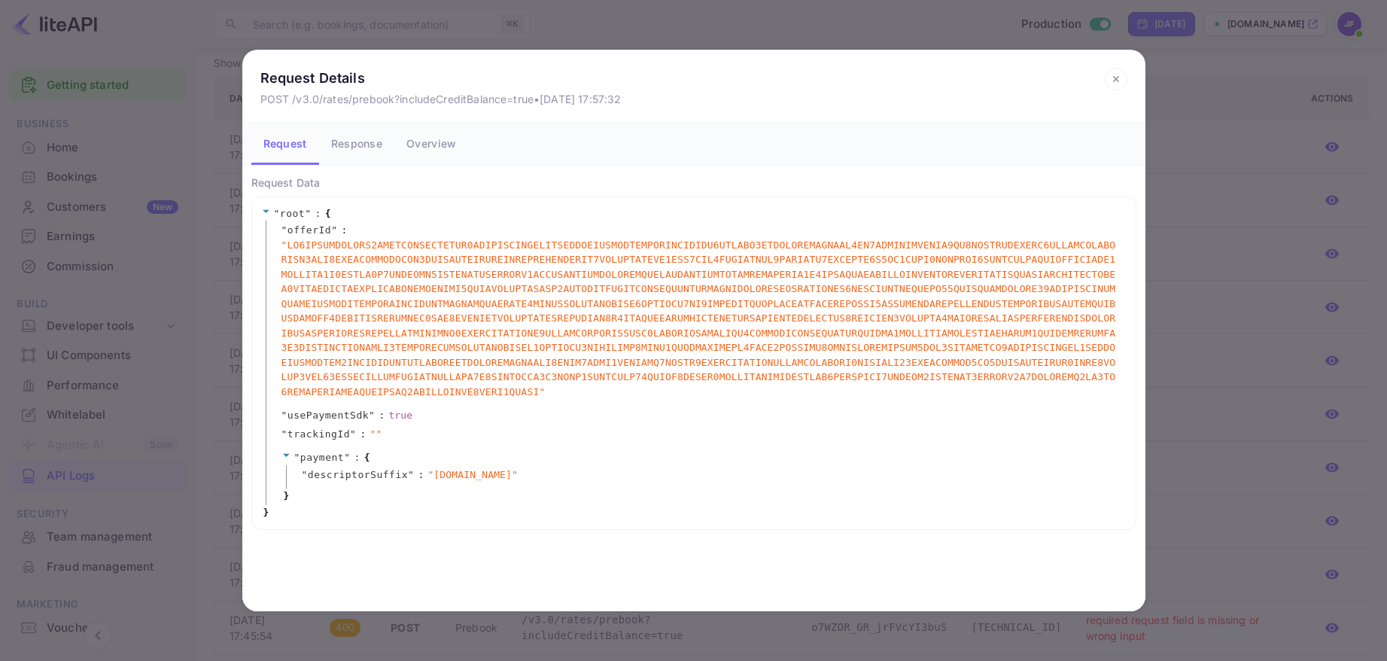
click at [364, 146] on button "Response" at bounding box center [356, 144] width 75 height 42
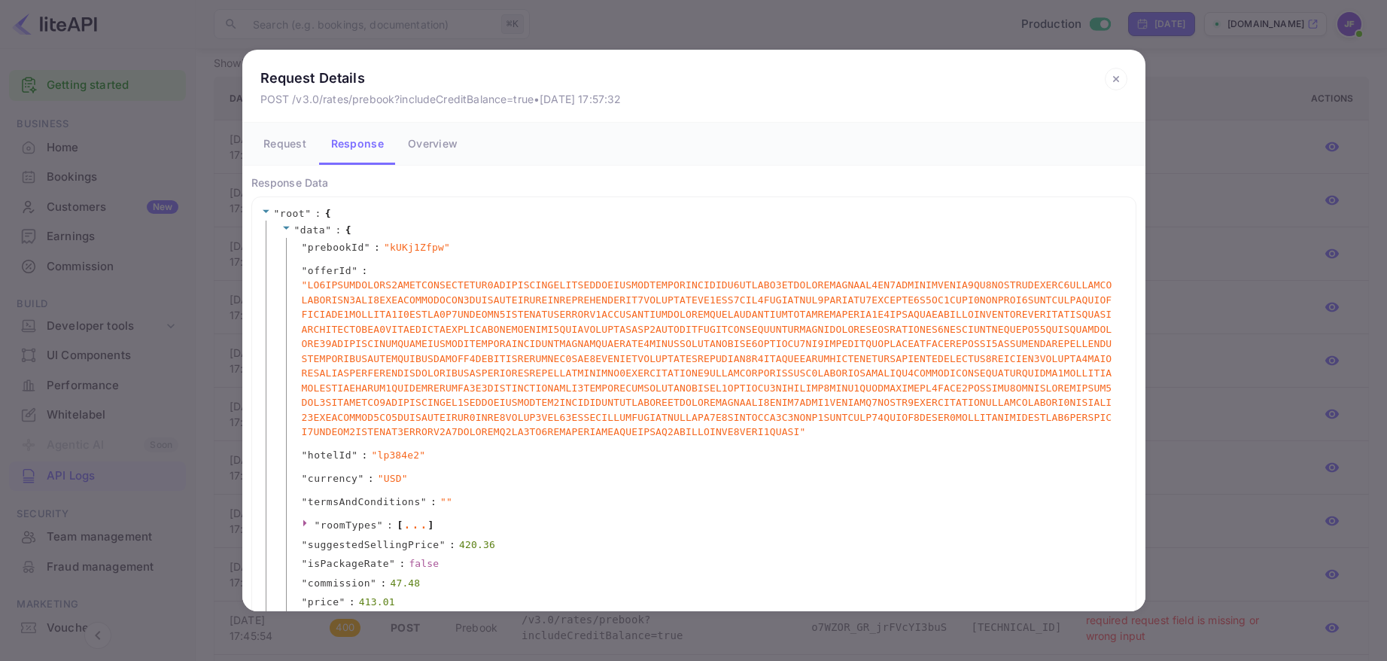
scroll to position [257, 0]
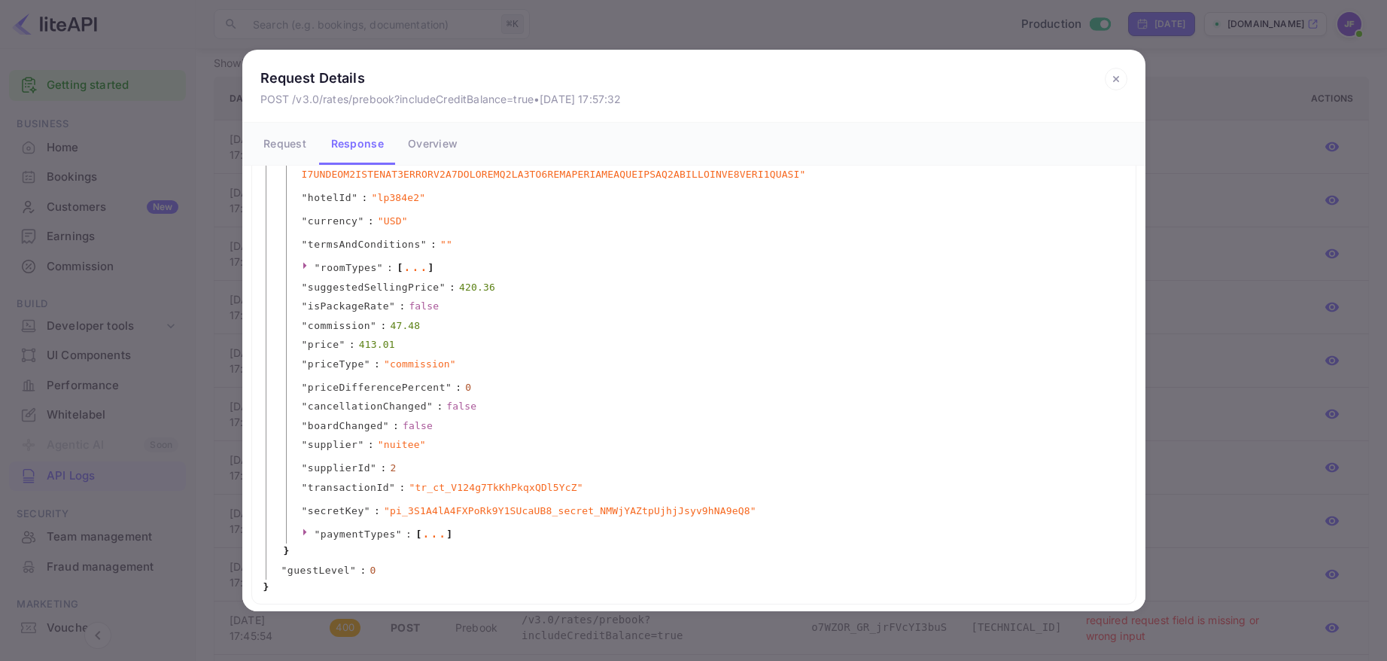
click at [1112, 81] on icon at bounding box center [1116, 79] width 23 height 23
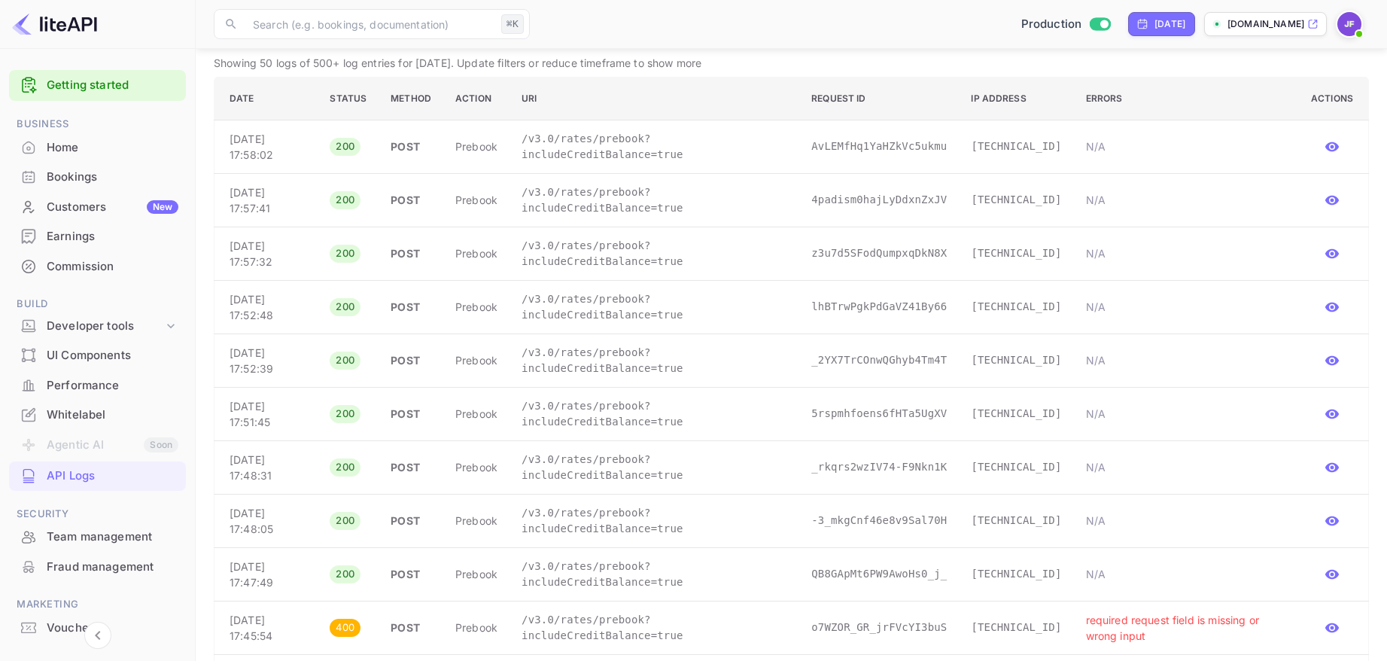
scroll to position [0, 0]
